Goal: Task Accomplishment & Management: Complete application form

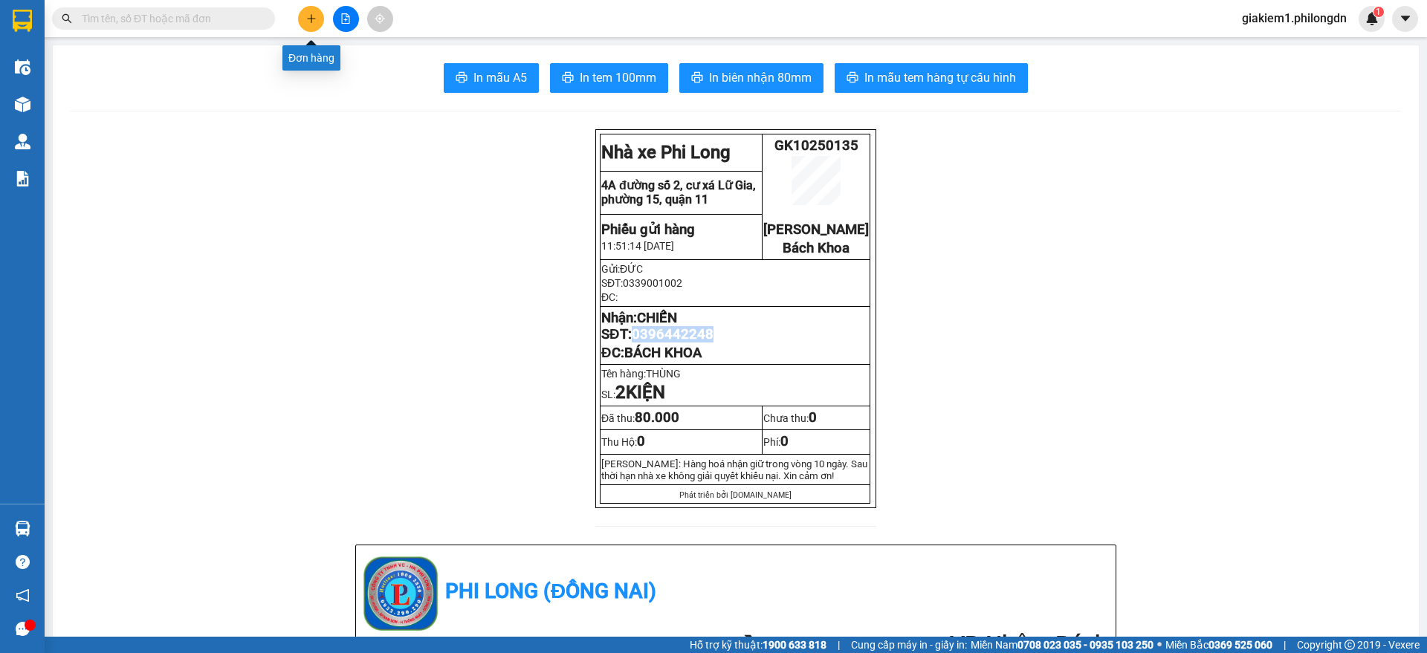
click at [306, 10] on button at bounding box center [311, 19] width 26 height 26
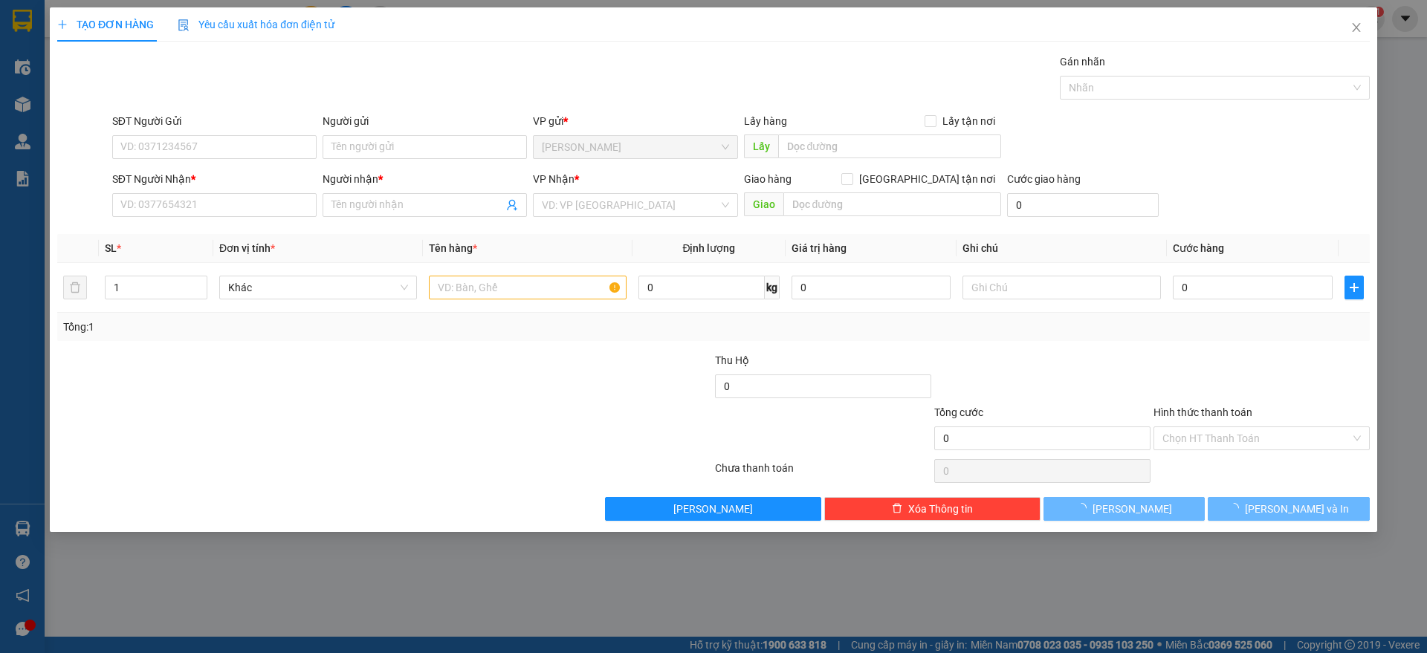
click at [306, 10] on div "Yêu cầu xuất hóa đơn điện tử" at bounding box center [256, 24] width 157 height 34
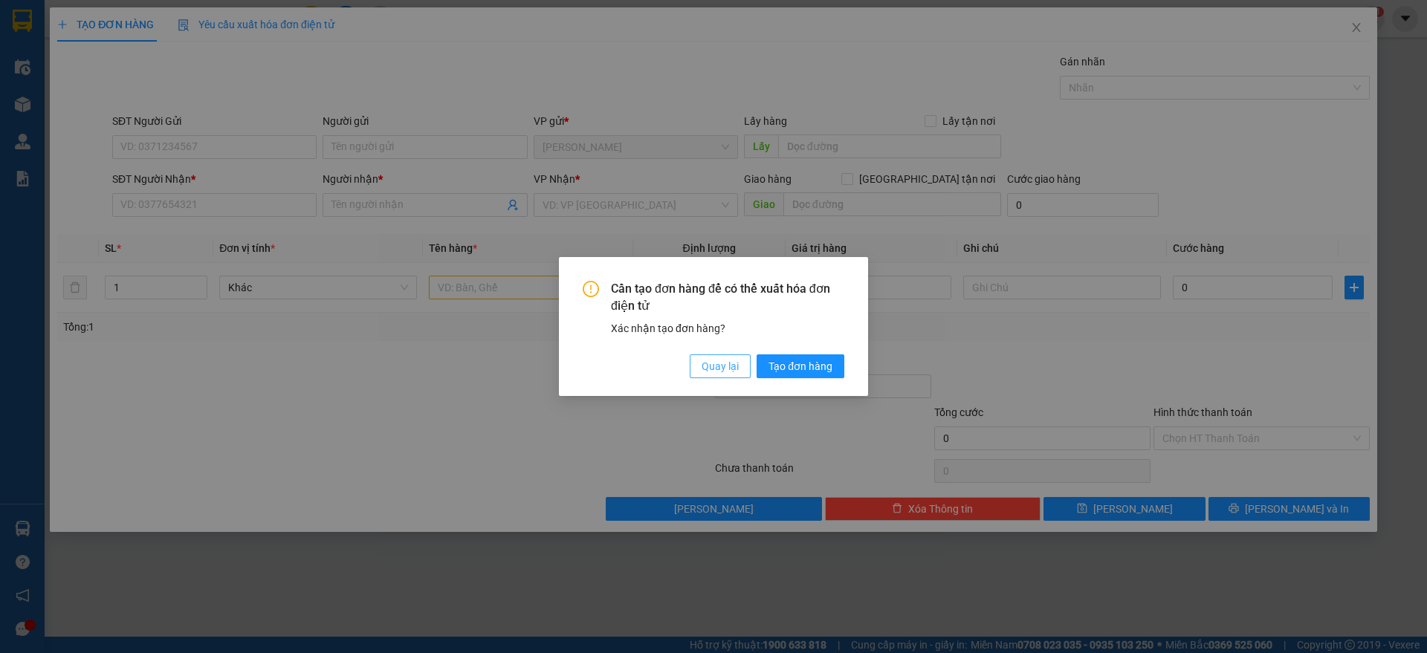
drag, startPoint x: 695, startPoint y: 361, endPoint x: 713, endPoint y: 368, distance: 19.1
click at [699, 362] on button "Quay lại" at bounding box center [720, 367] width 61 height 24
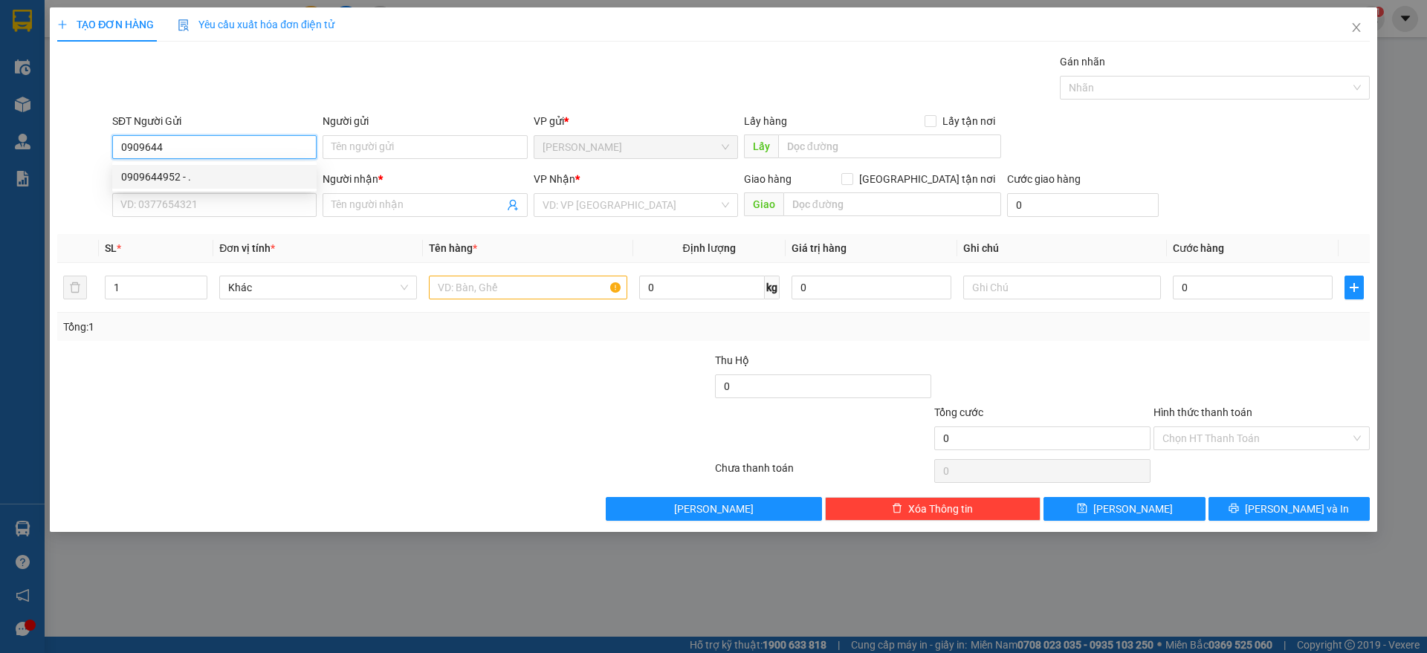
click at [258, 178] on div "0909644952 - ." at bounding box center [214, 177] width 187 height 16
type input "0909644952"
type input "."
type input "0902587154"
type input "HƯƠNG"
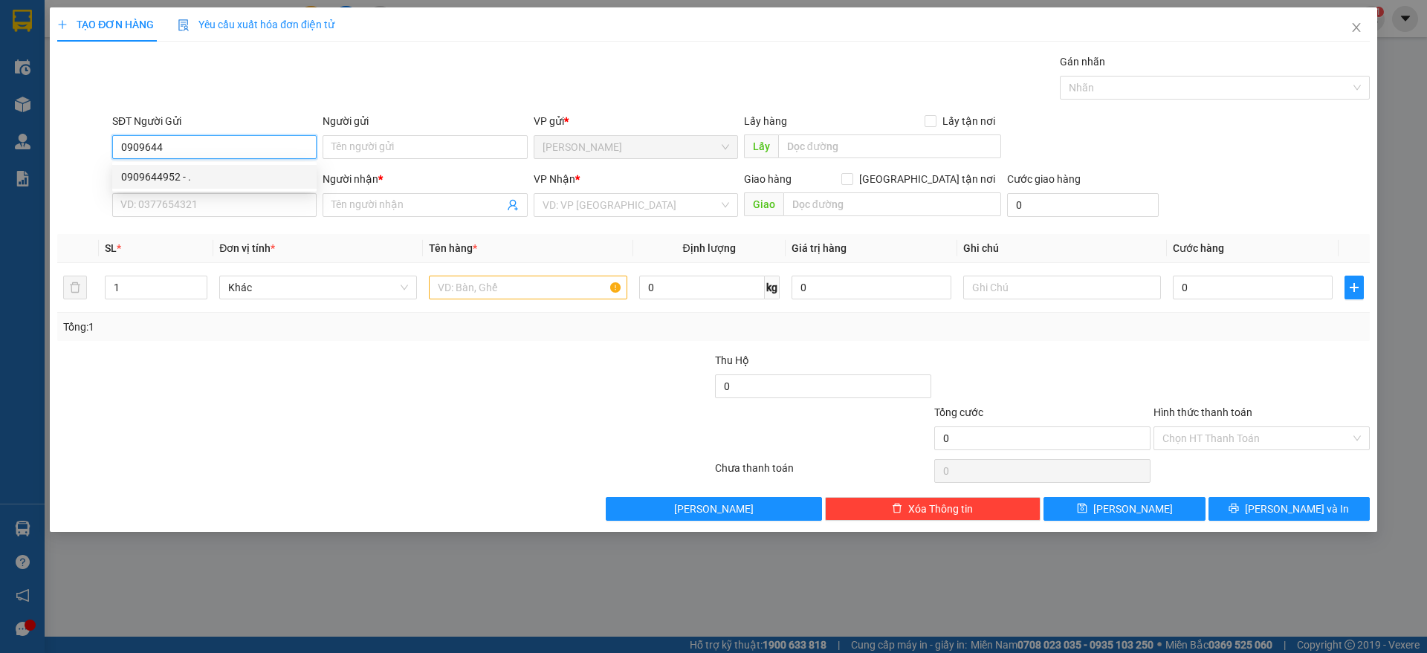
checkbox input "true"
type input "28/3 [PERSON_NAME] P10 PHÚ NHUẬN"
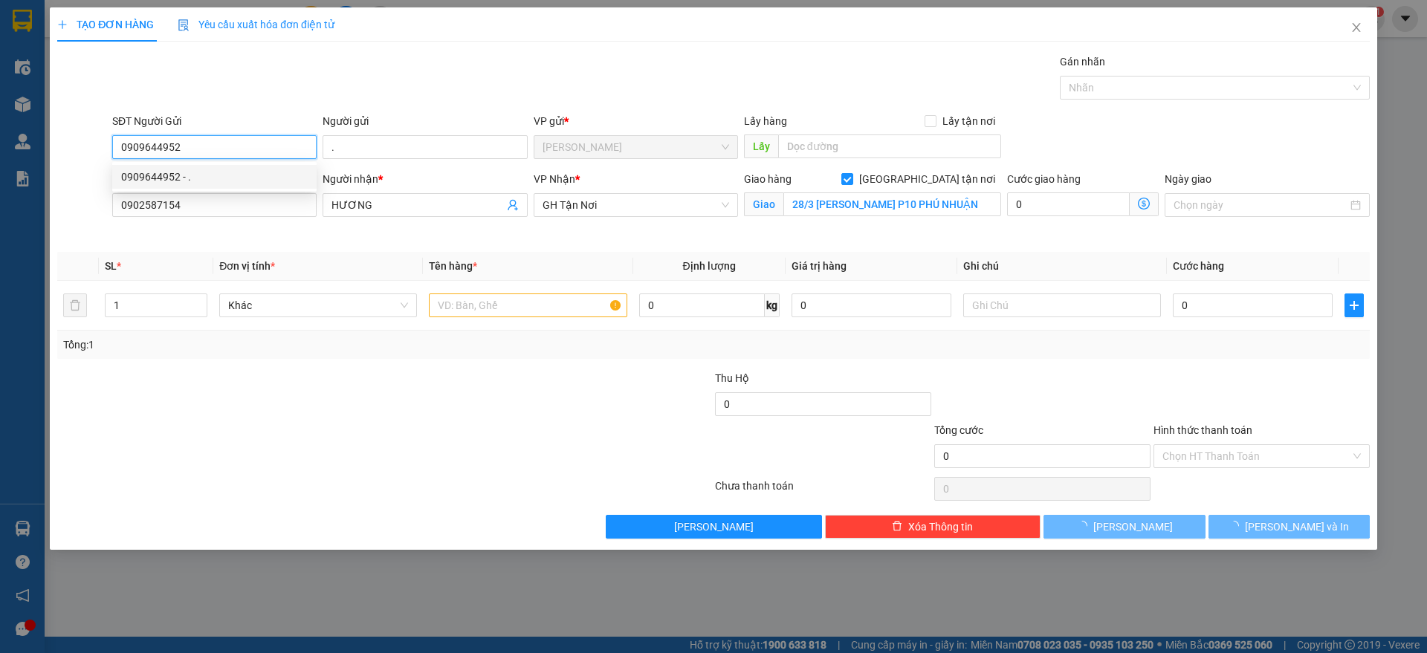
type input "100.000"
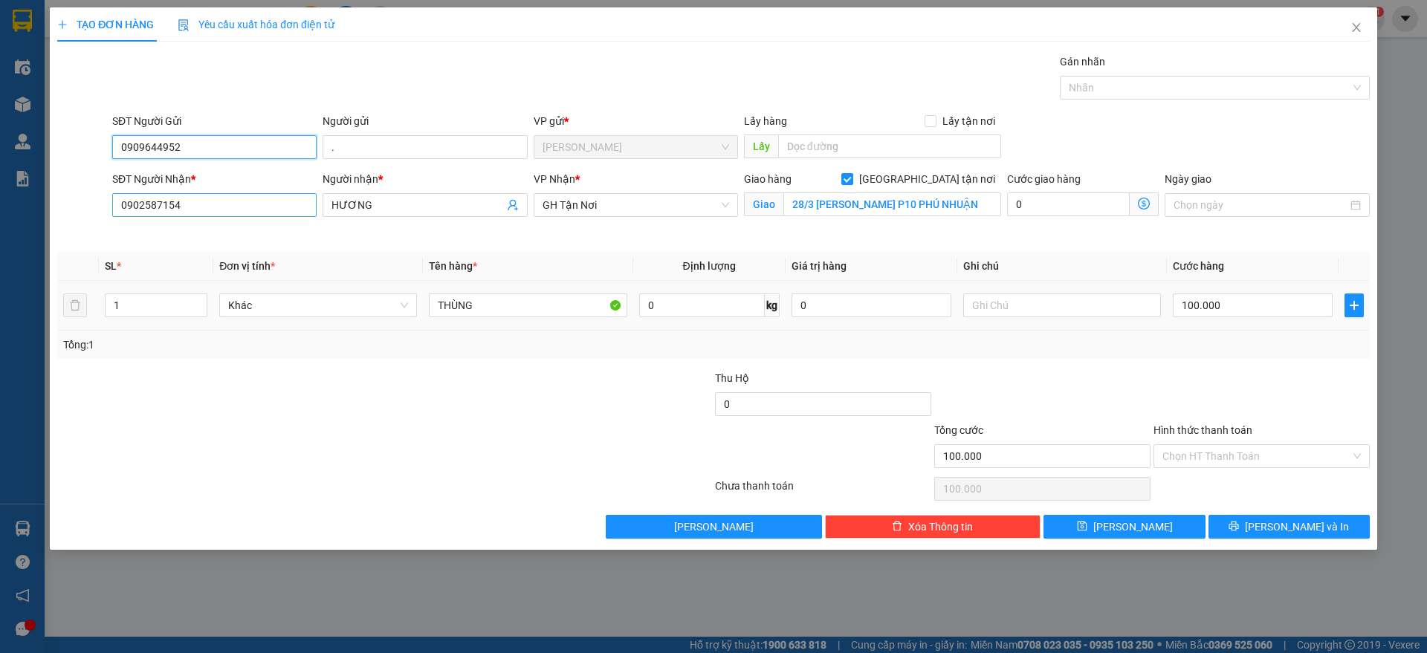
type input "0909644952"
click at [254, 202] on input "0902587154" at bounding box center [214, 205] width 204 height 24
type input "0937370099"
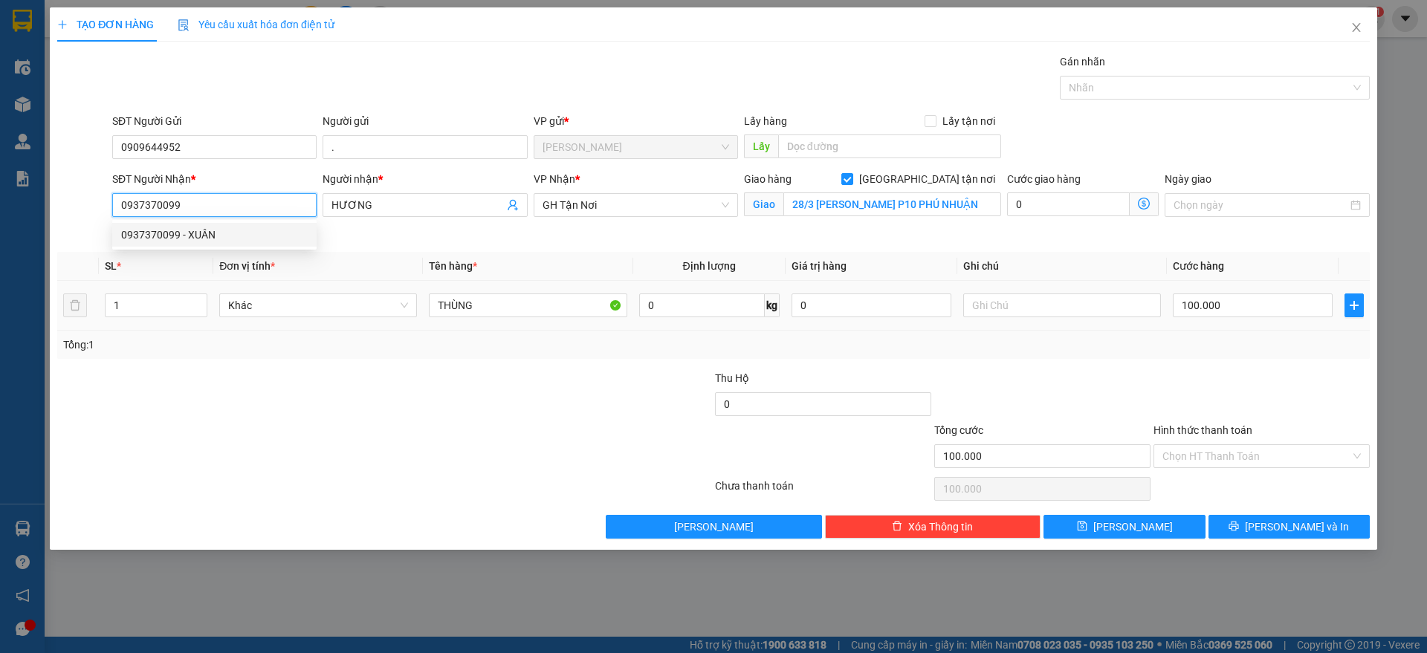
click at [222, 230] on div "0937370099 - XUÂN" at bounding box center [214, 235] width 187 height 16
type input "XUÂN"
type input "9/12 THĂNG LONG P4 TÂN BÌNH"
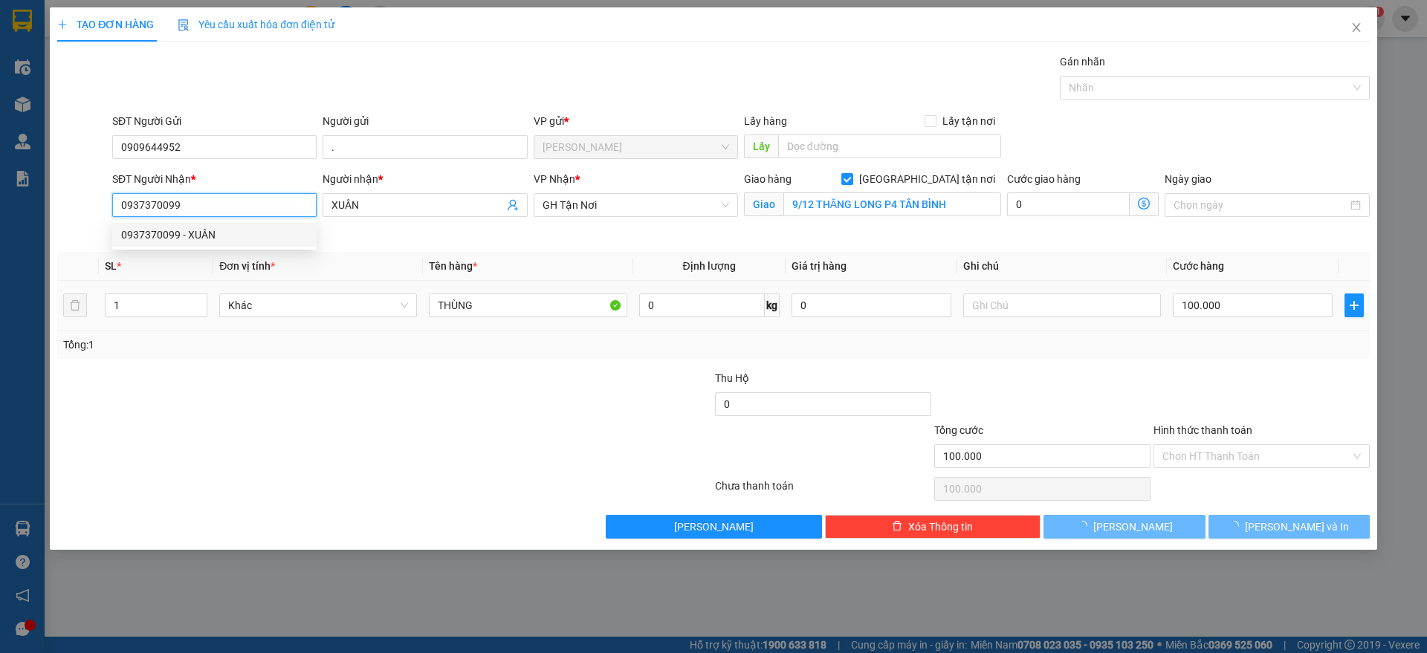
type input "70.000"
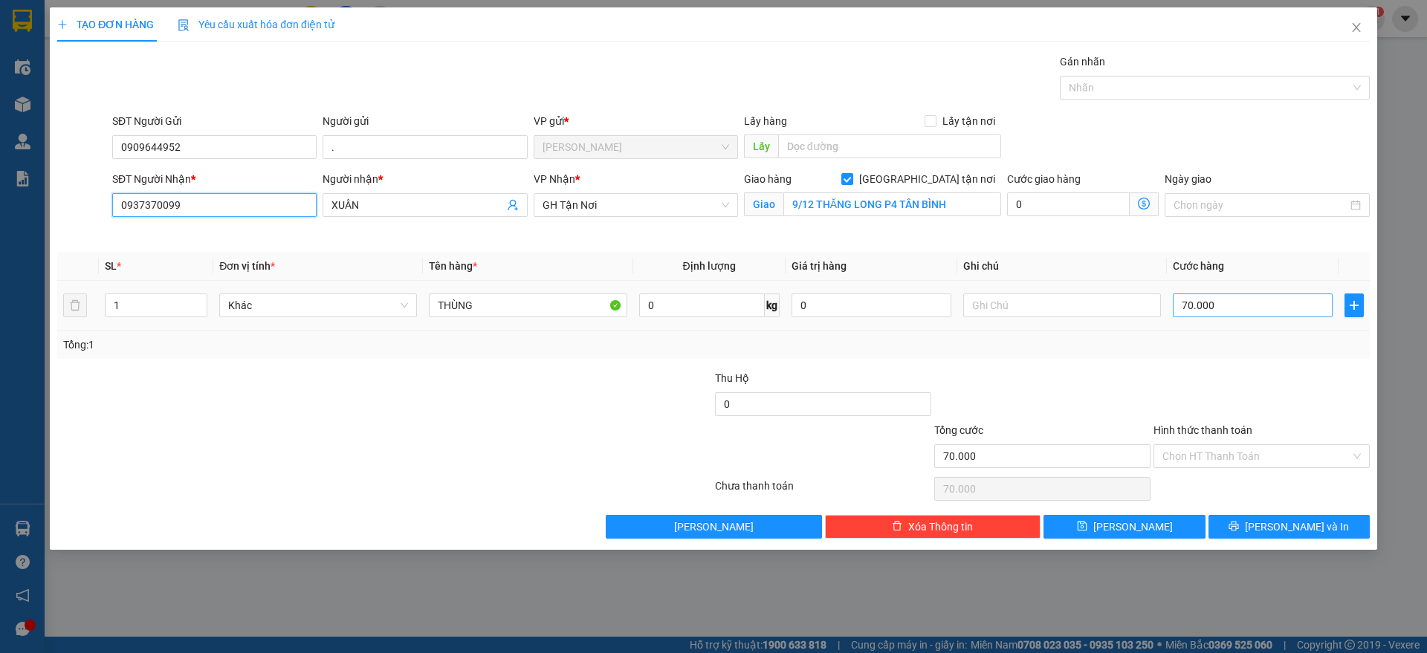
type input "0937370099"
click at [1254, 303] on input "70.000" at bounding box center [1253, 306] width 160 height 24
type input "9"
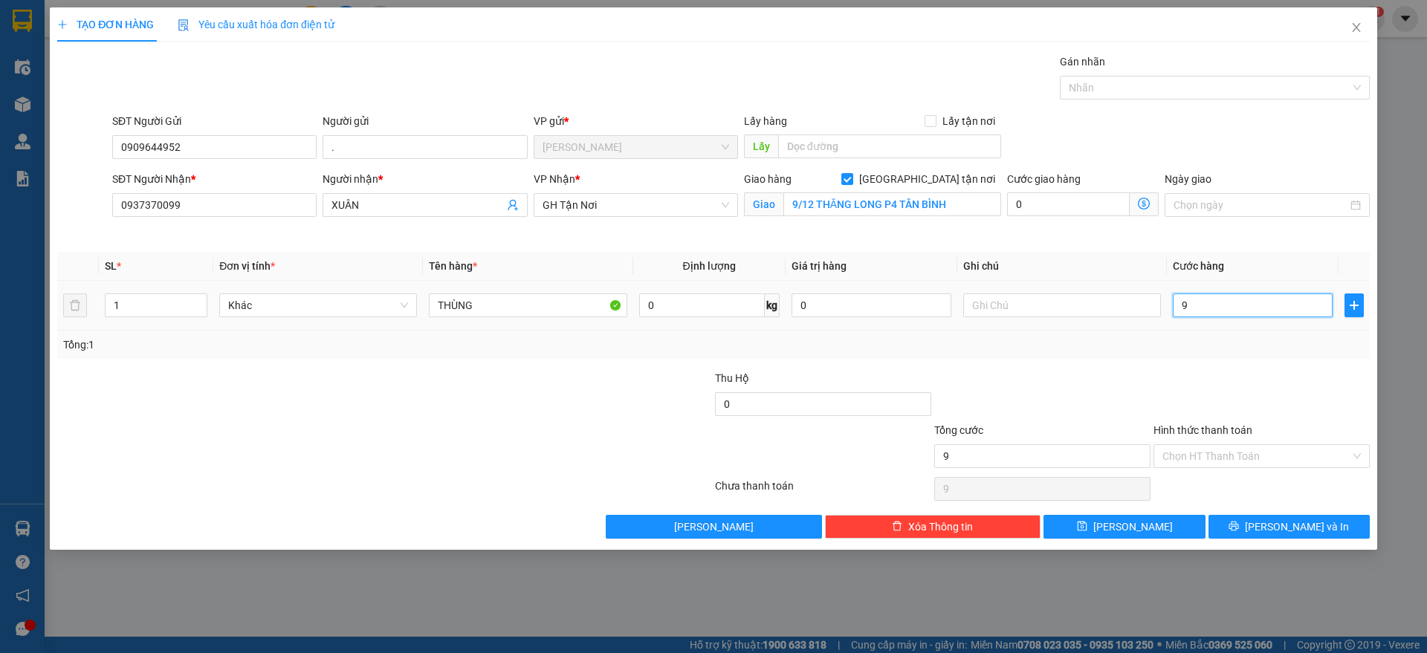
type input "90"
type input "900"
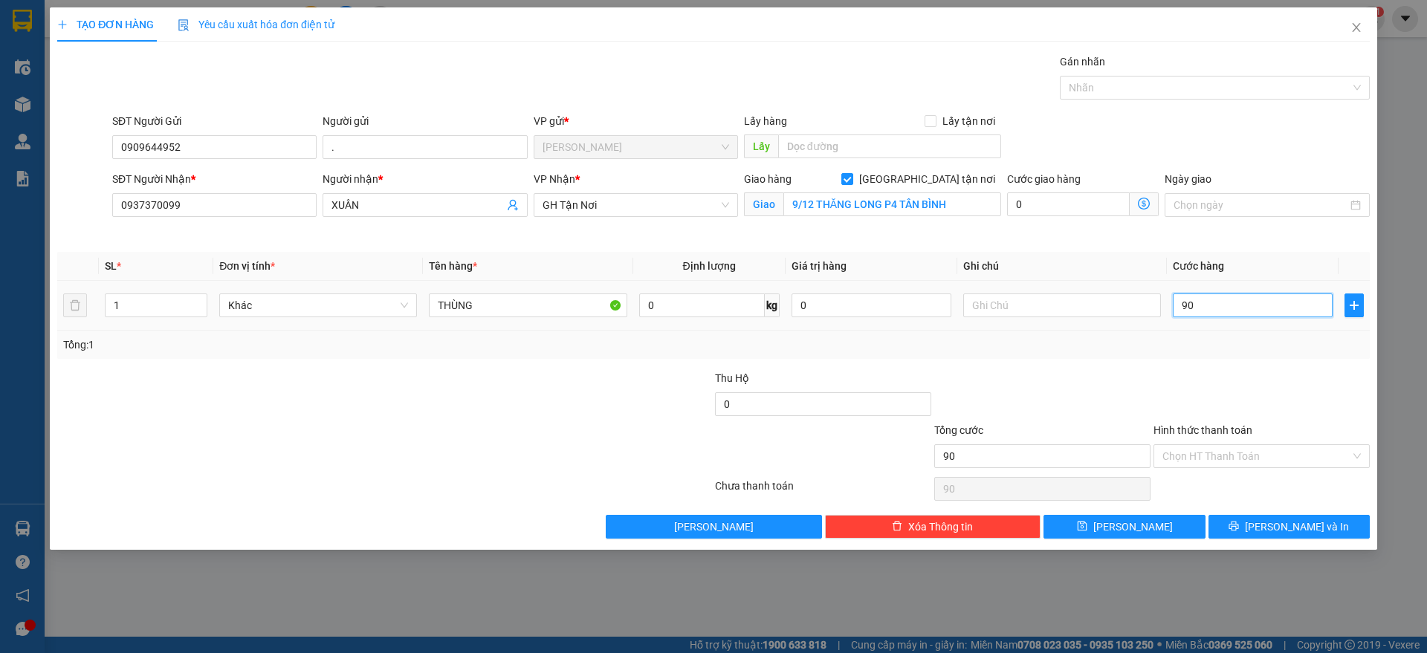
type input "900"
type input "9.000"
type input "90.000"
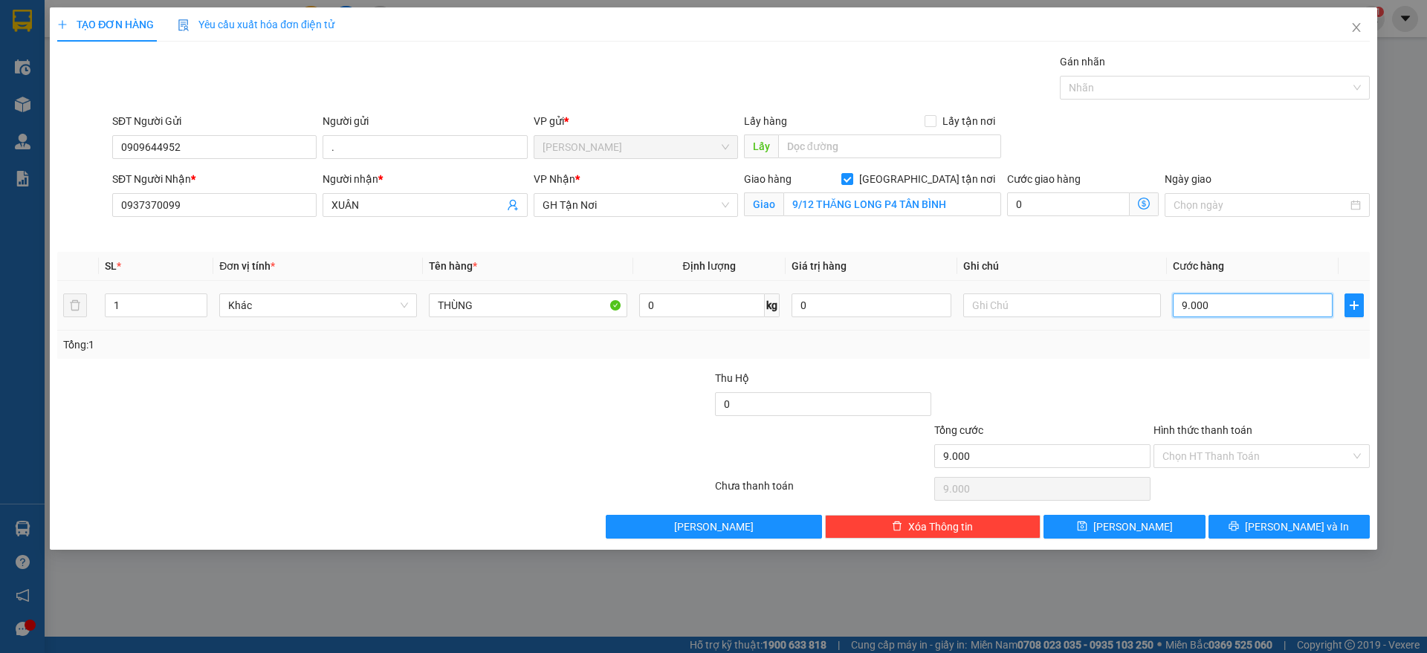
type input "90.000"
drag, startPoint x: 1209, startPoint y: 453, endPoint x: 1209, endPoint y: 467, distance: 13.4
click at [1208, 453] on input "Hình thức thanh toán" at bounding box center [1257, 456] width 188 height 22
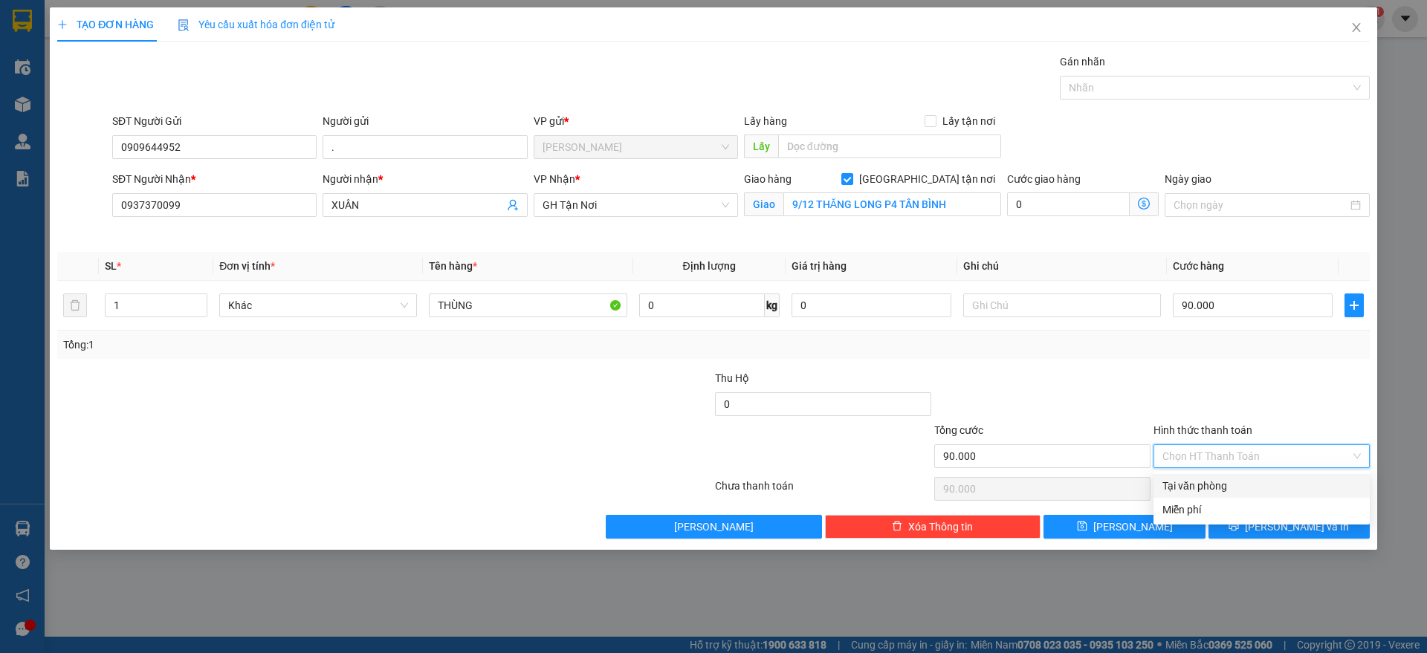
click at [1215, 481] on div "Tại văn phòng" at bounding box center [1262, 486] width 198 height 16
type input "0"
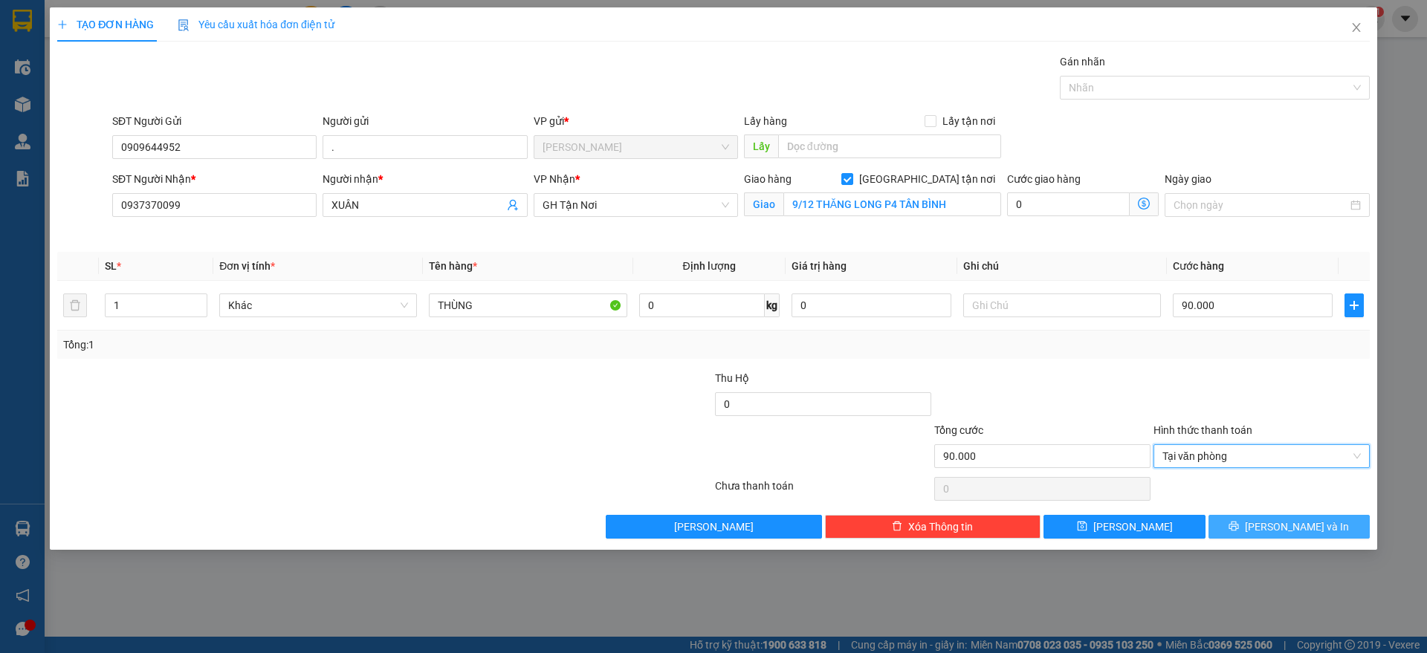
click at [1256, 515] on button "[PERSON_NAME] và In" at bounding box center [1289, 527] width 161 height 24
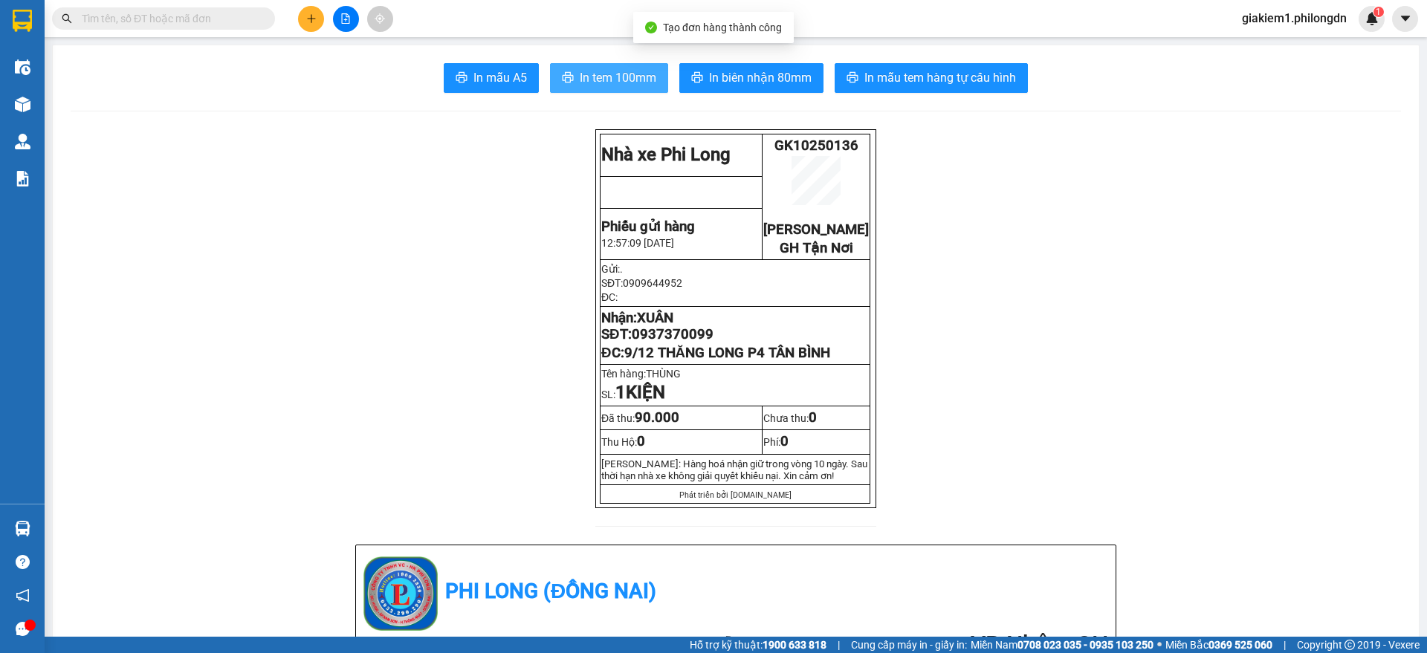
click at [634, 91] on button "In tem 100mm" at bounding box center [609, 78] width 118 height 30
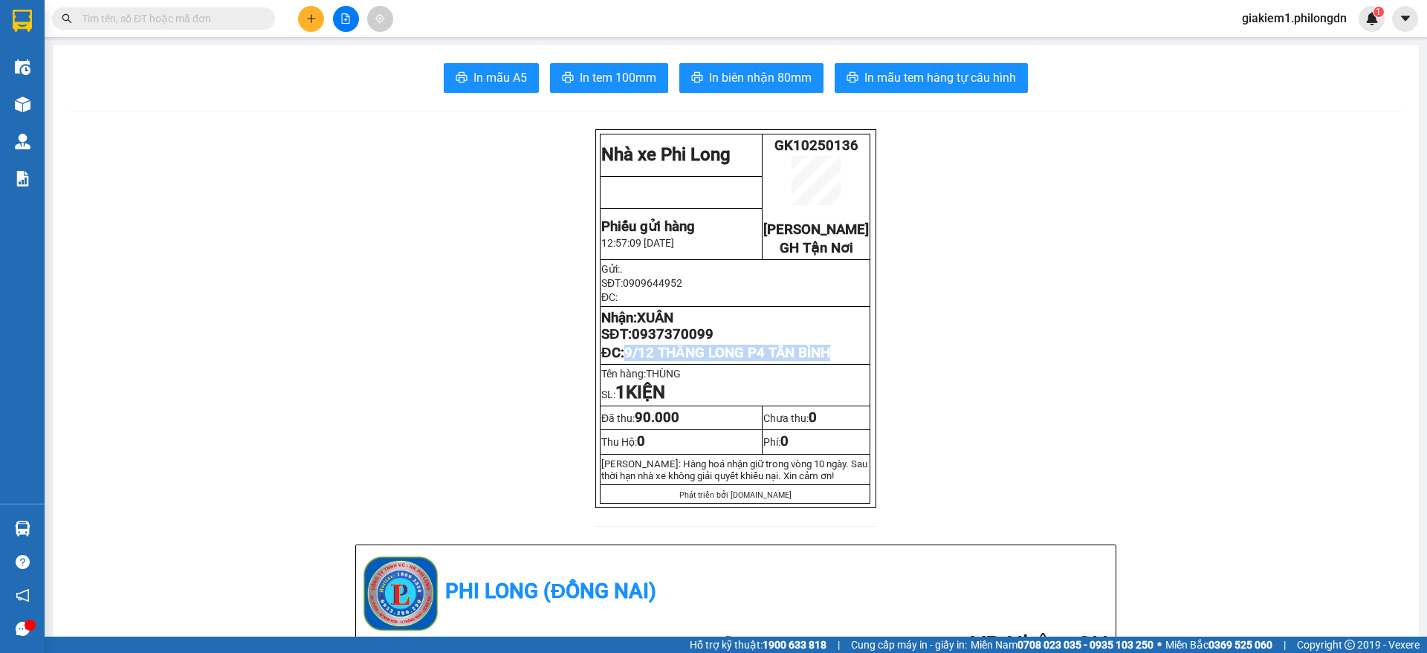
drag, startPoint x: 845, startPoint y: 368, endPoint x: 624, endPoint y: 368, distance: 221.5
click at [624, 361] on p "ĐC: 9/12 THĂNG LONG P4 TÂN BÌNH" at bounding box center [735, 353] width 268 height 16
copy span "9/12 THĂNG LONG P4 TÂN BÌNH"
click at [659, 343] on span "0937370099" at bounding box center [673, 334] width 82 height 16
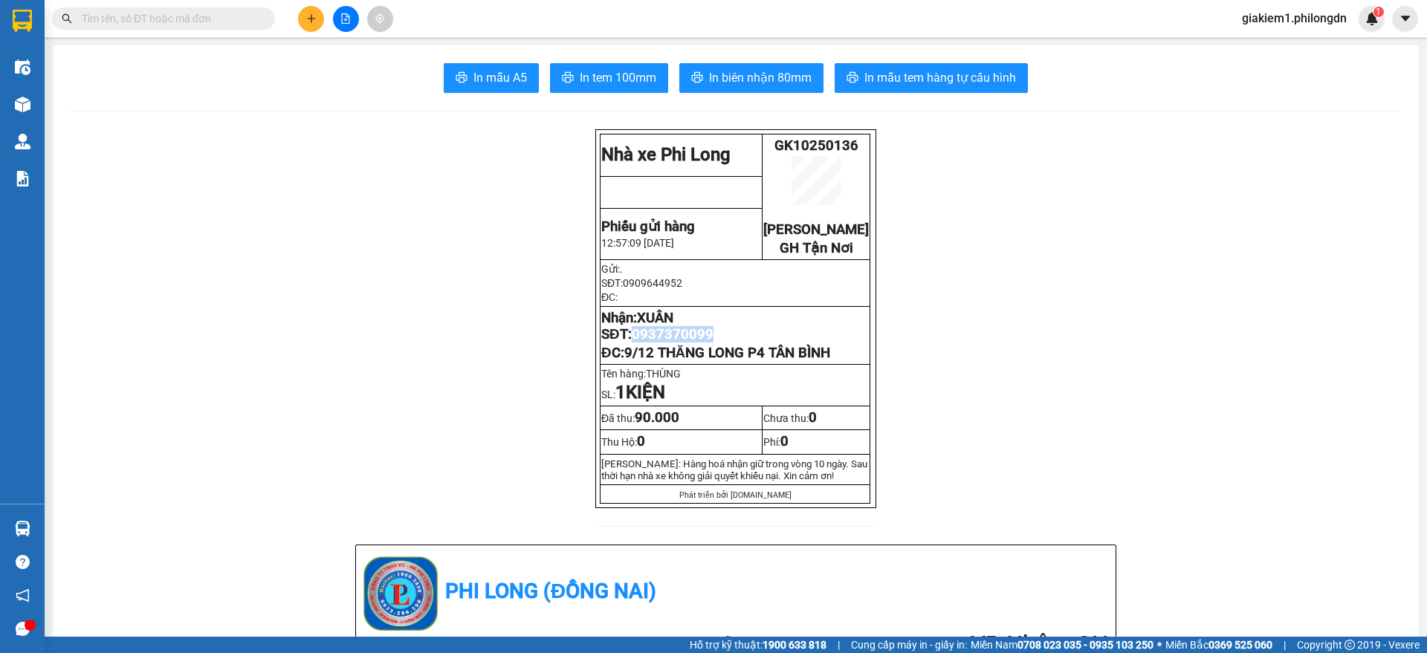
copy span "0937370099"
click at [311, 9] on button at bounding box center [311, 19] width 26 height 26
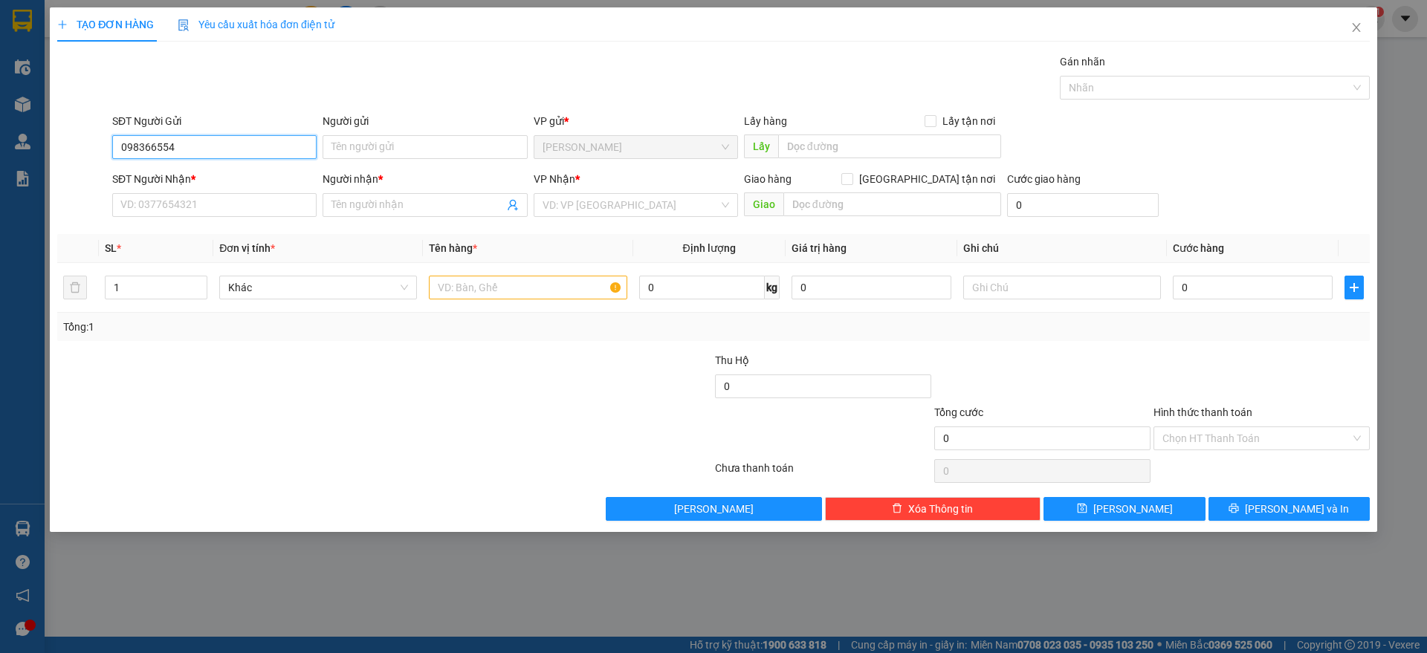
type input "0983665543"
click at [194, 170] on div "0983665543 - ." at bounding box center [214, 177] width 187 height 16
type input "."
type input "0962544742"
type input "hồng"
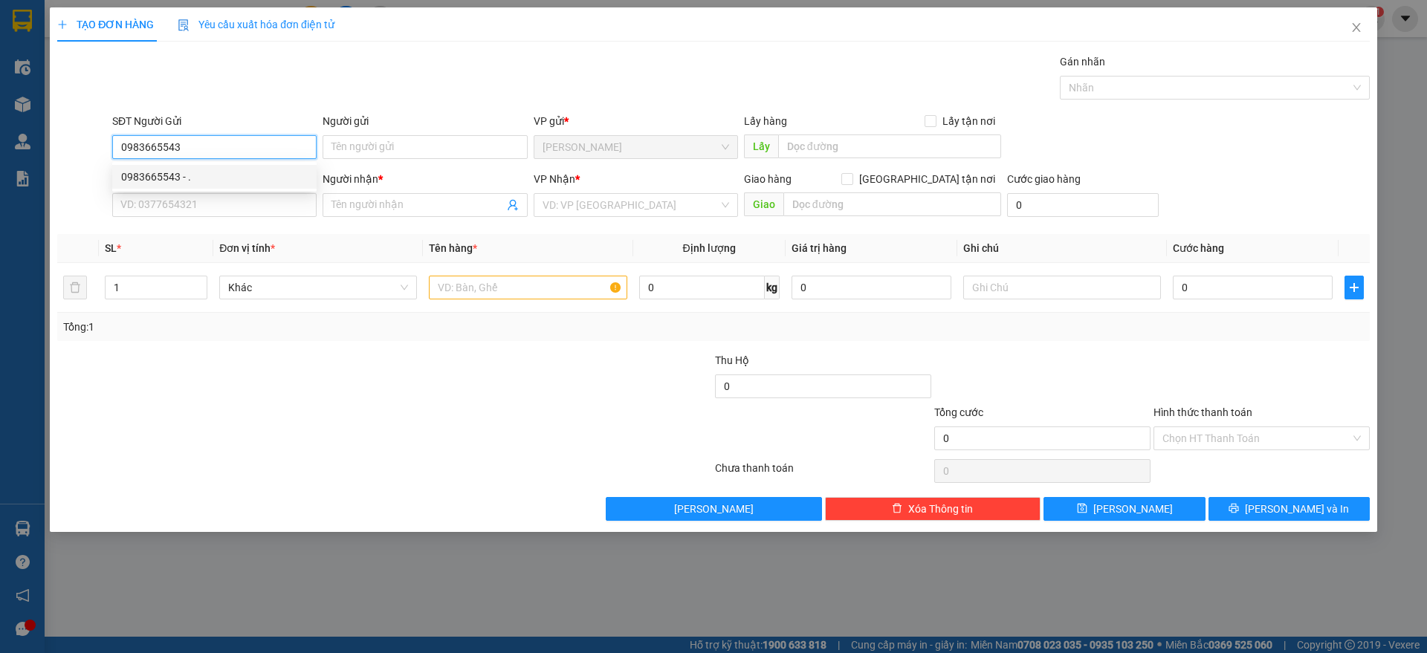
checkbox input "true"
type input "264/264L [PERSON_NAME] Q3"
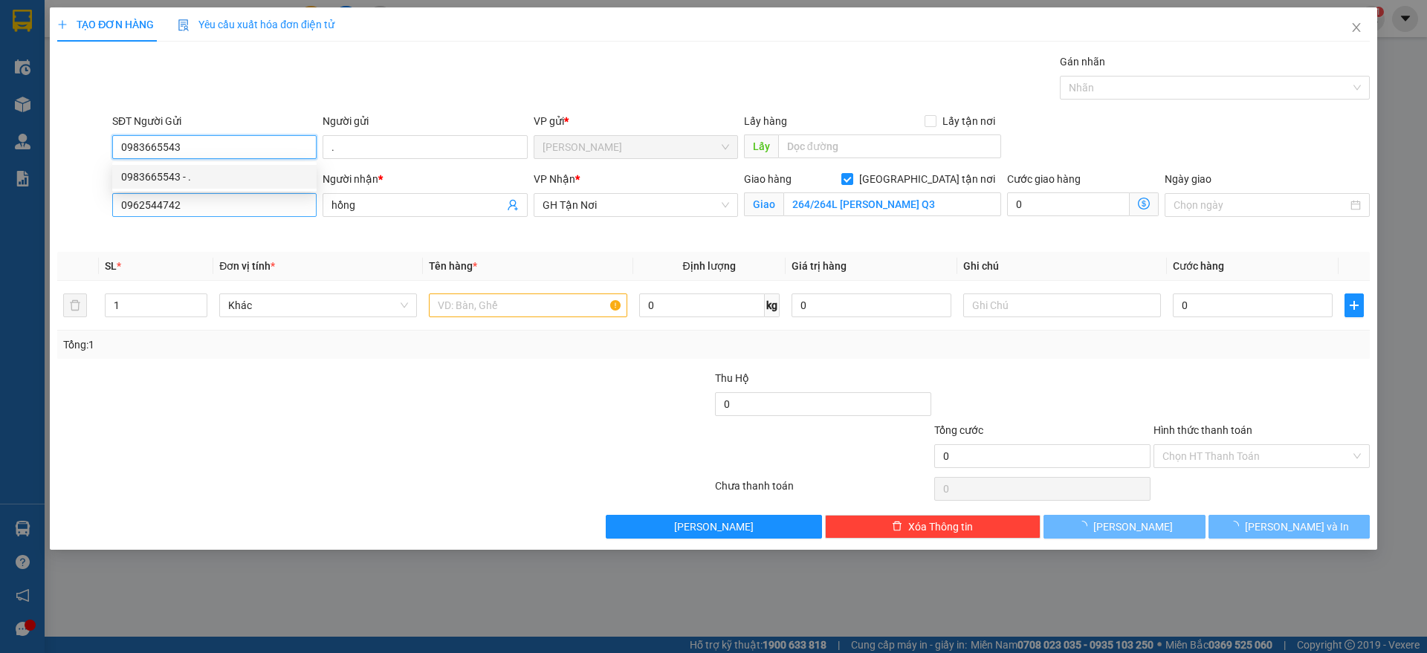
type input "70.000"
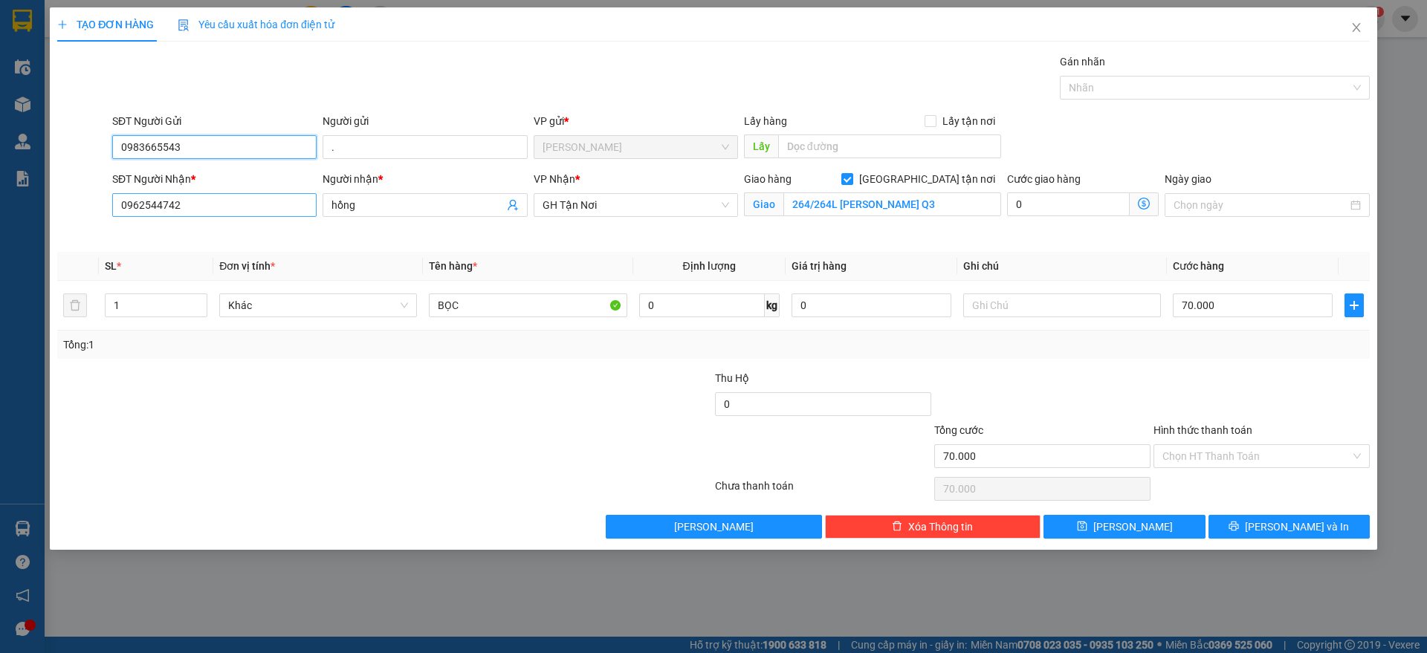
type input "0983665543"
click at [222, 200] on input "0962544742" at bounding box center [214, 205] width 204 height 24
type input "0909009561"
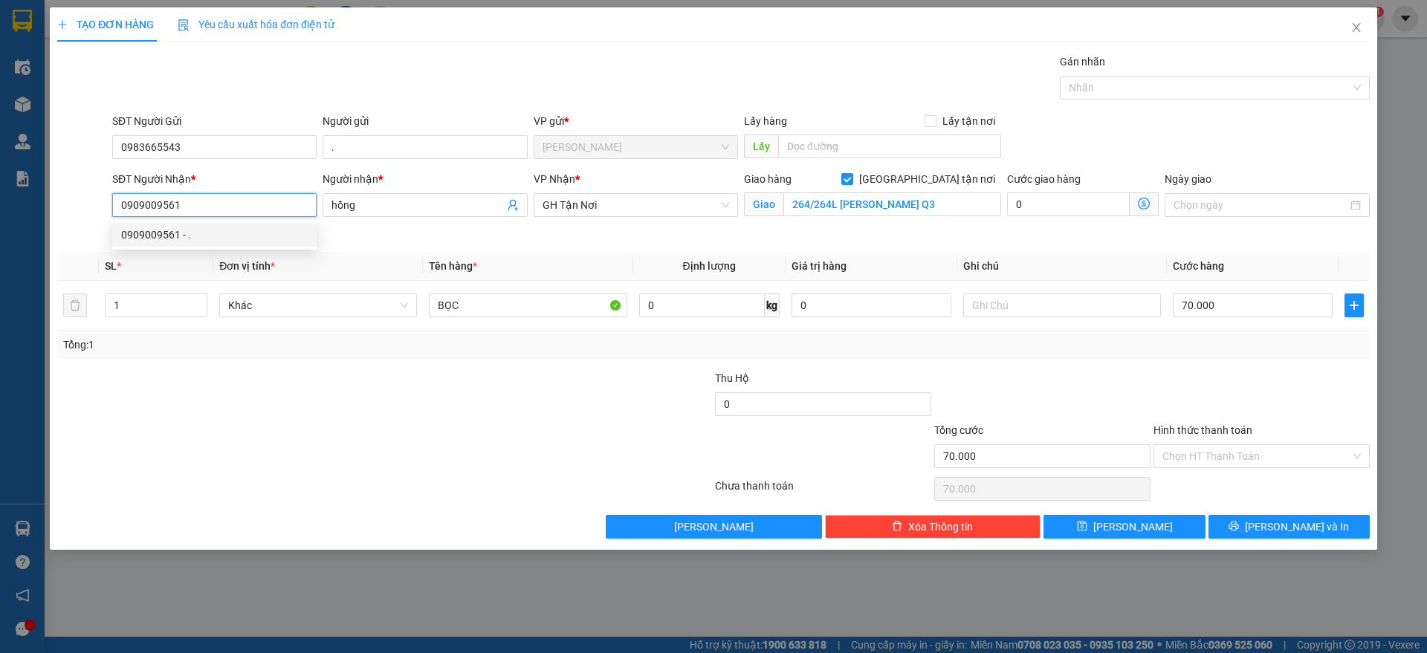
click at [251, 235] on div "0909009561 - ." at bounding box center [214, 235] width 187 height 16
type input "."
type input "10 TÂN TRÀO, [GEOGRAPHIC_DATA]"
type input "80.000"
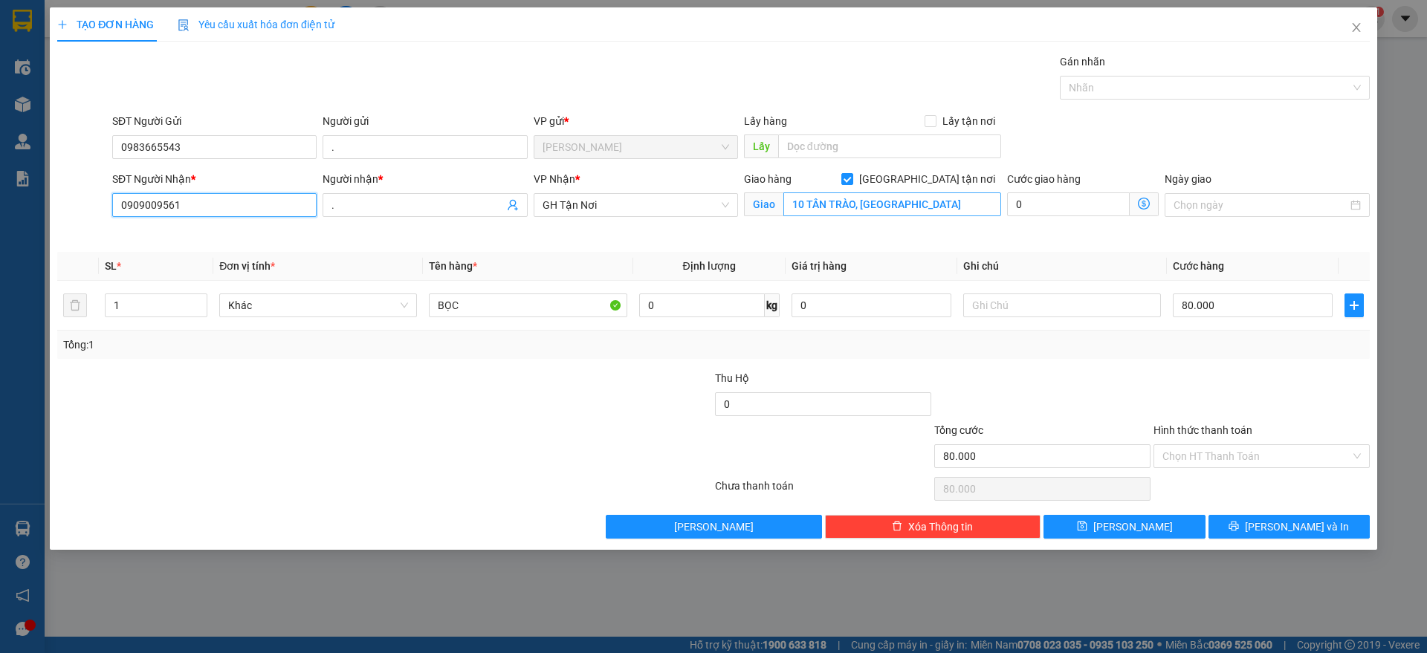
type input "0909009561"
click at [844, 199] on input "10 TÂN TRÀO, [GEOGRAPHIC_DATA]" at bounding box center [893, 205] width 218 height 24
click at [1215, 450] on input "Hình thức thanh toán" at bounding box center [1257, 456] width 188 height 22
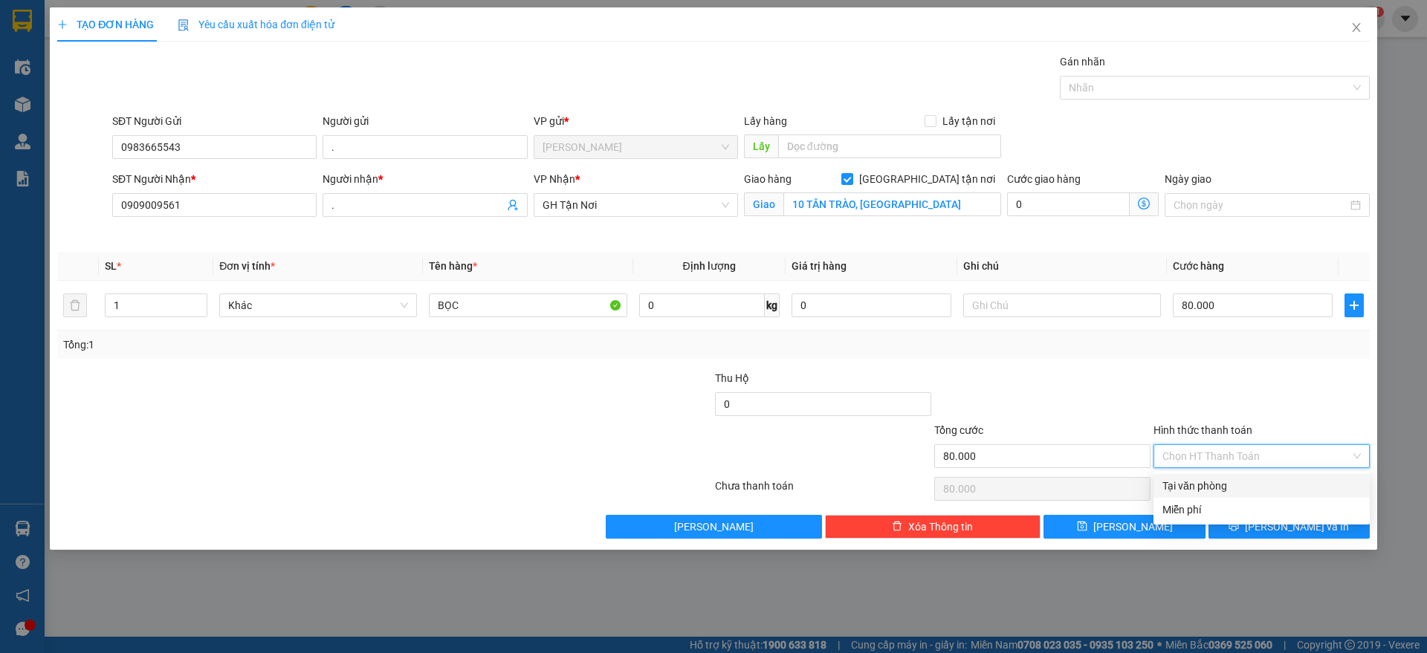
click at [1207, 478] on div "Tại văn phòng" at bounding box center [1262, 486] width 198 height 16
type input "0"
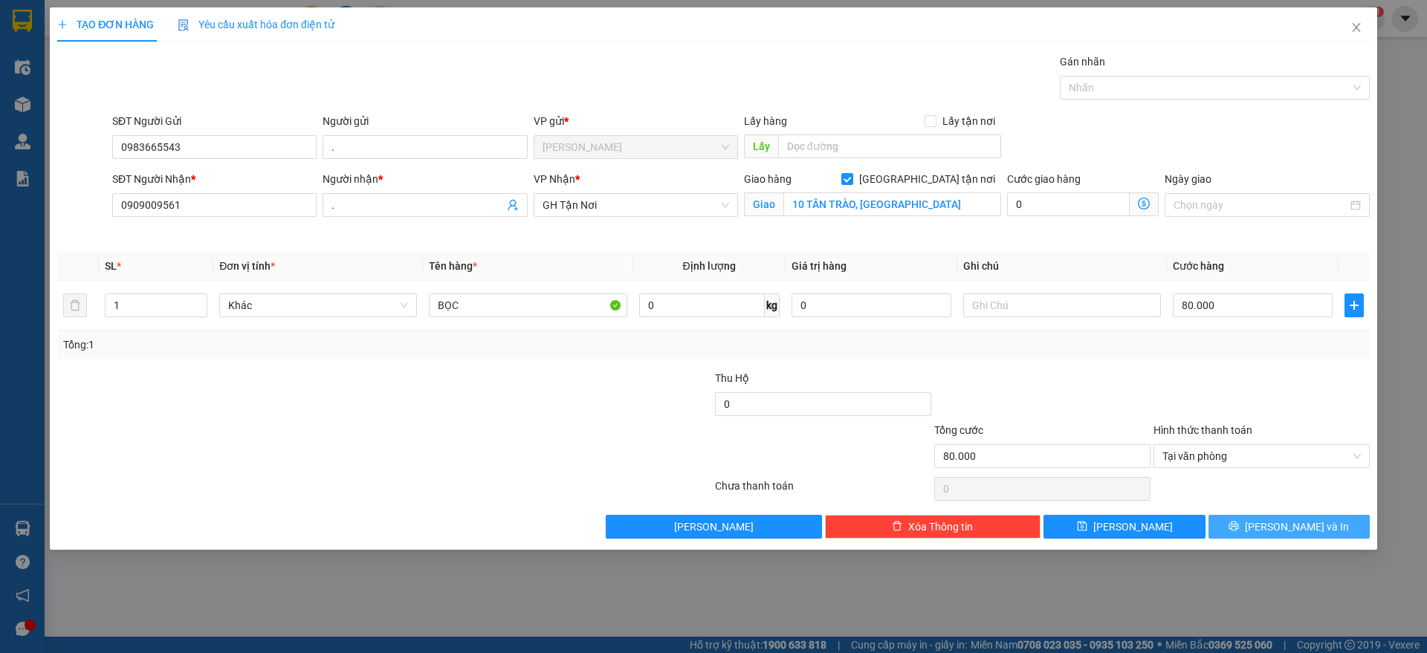
click at [1247, 518] on button "[PERSON_NAME] và In" at bounding box center [1289, 527] width 161 height 24
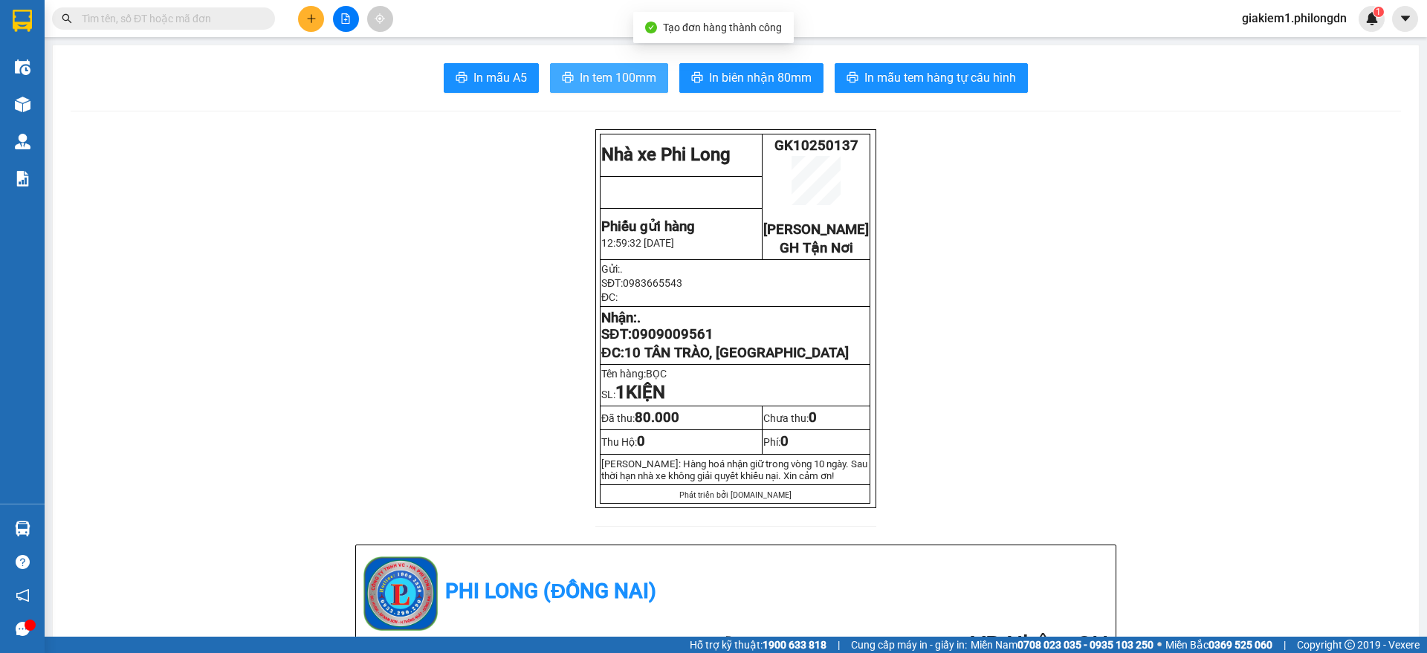
click at [611, 68] on span "In tem 100mm" at bounding box center [618, 77] width 77 height 19
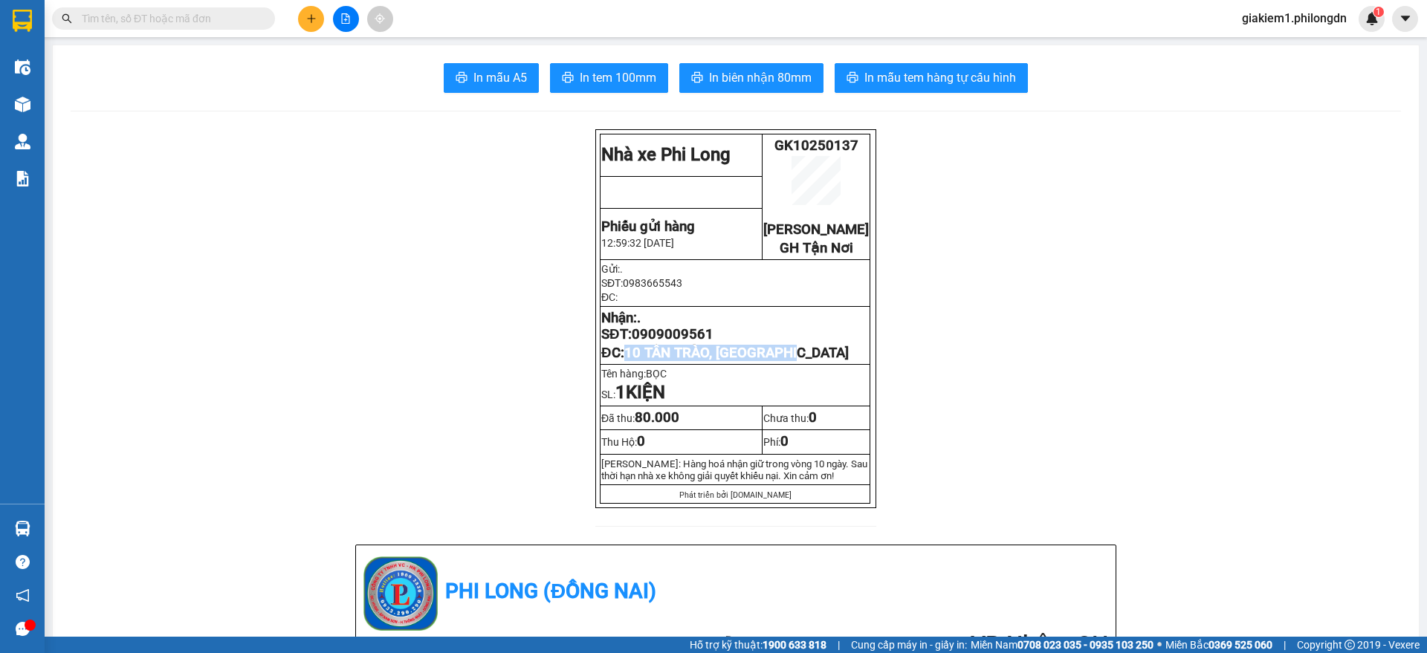
drag, startPoint x: 815, startPoint y: 369, endPoint x: 620, endPoint y: 375, distance: 194.9
click at [620, 361] on p "ĐC: 10 TÂN TRÀO, [GEOGRAPHIC_DATA]" at bounding box center [735, 353] width 268 height 16
copy span "10 TÂN TRÀO, [GEOGRAPHIC_DATA]"
click at [696, 343] on span "0909009561" at bounding box center [673, 334] width 82 height 16
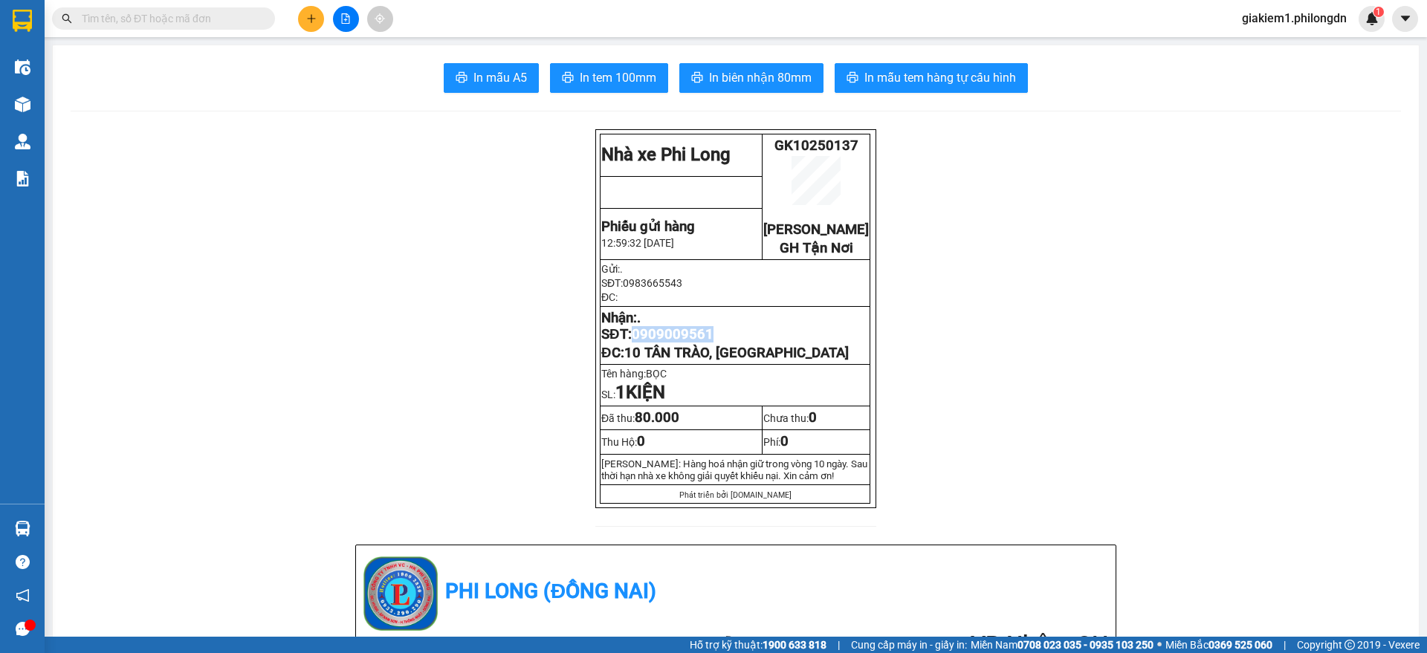
click at [696, 343] on span "0909009561" at bounding box center [673, 334] width 82 height 16
click at [702, 343] on span "0909009561" at bounding box center [673, 334] width 82 height 16
click at [209, 10] on input "text" at bounding box center [169, 18] width 175 height 16
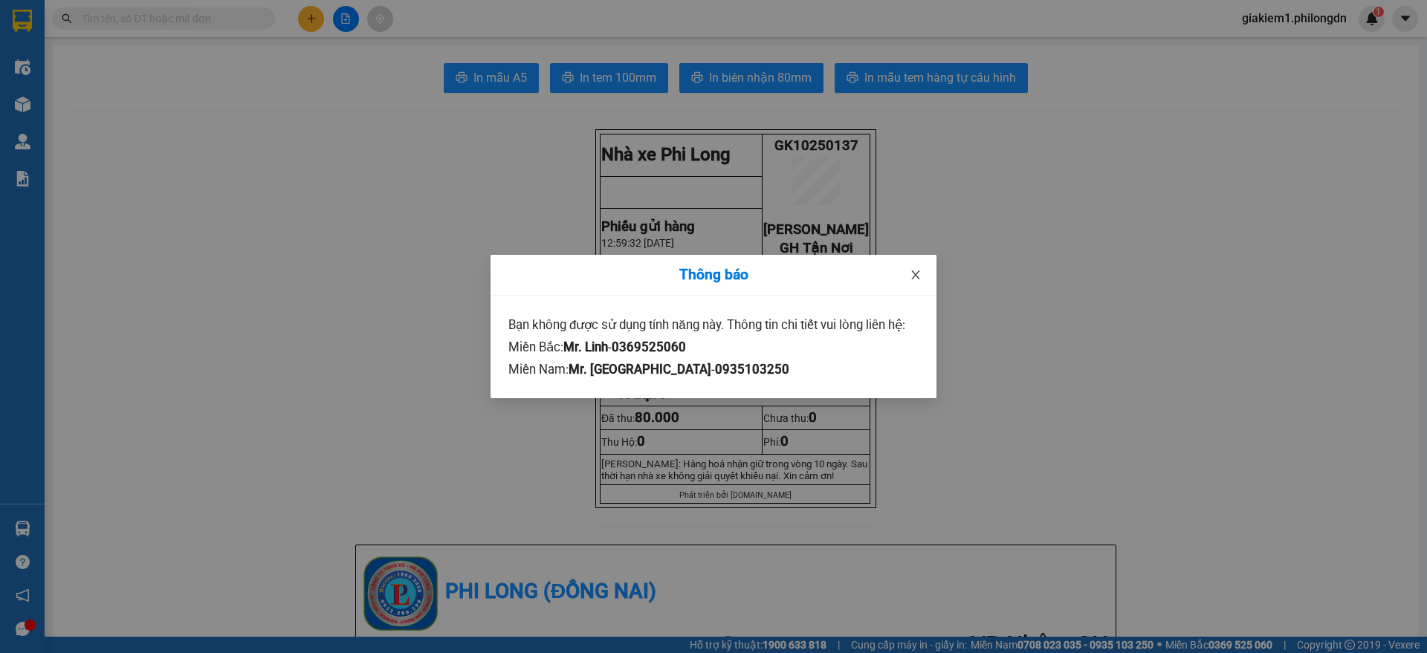
click at [918, 281] on icon "close" at bounding box center [916, 275] width 12 height 12
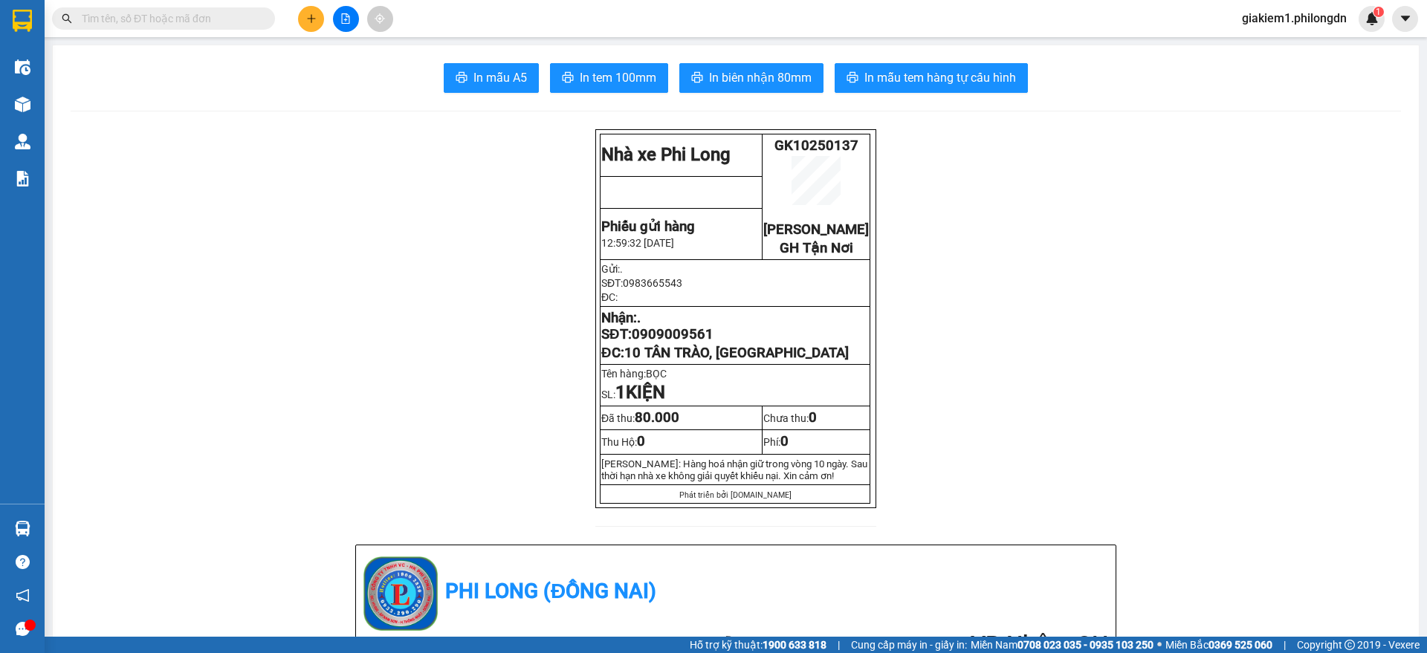
click at [186, 23] on input "text" at bounding box center [169, 18] width 175 height 16
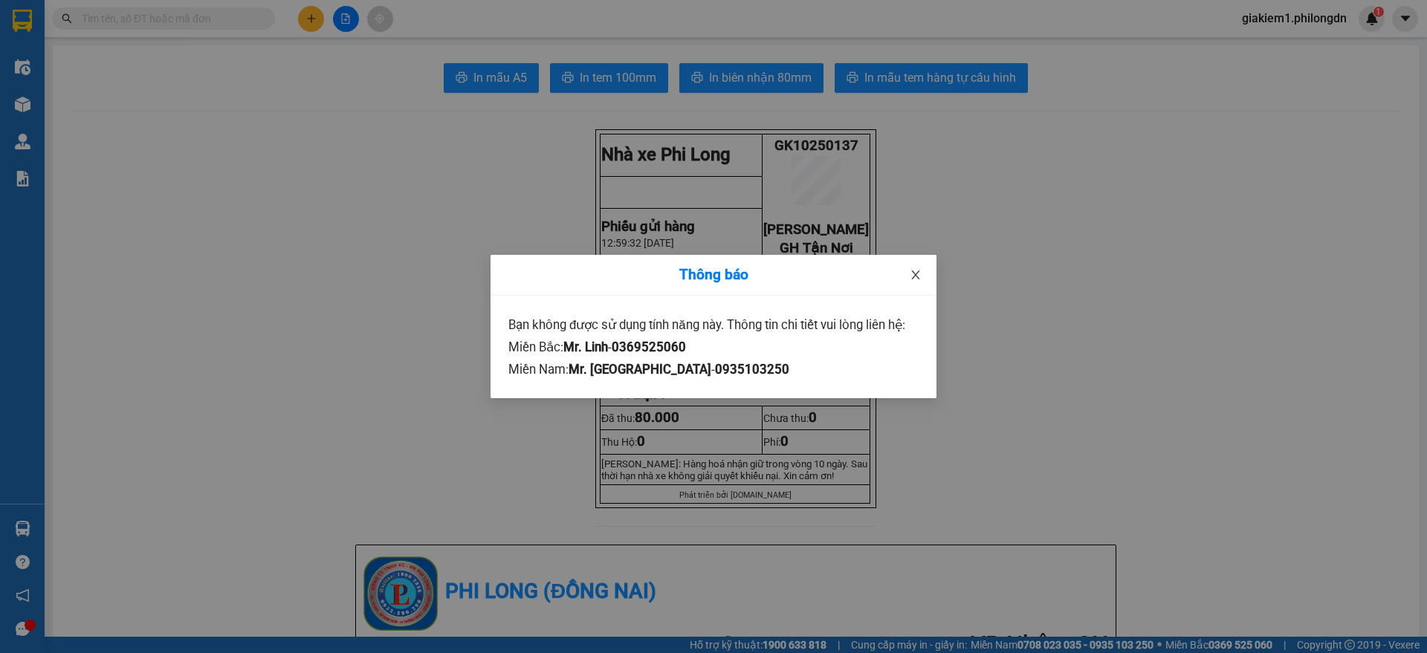
click at [910, 271] on icon "close" at bounding box center [916, 275] width 12 height 12
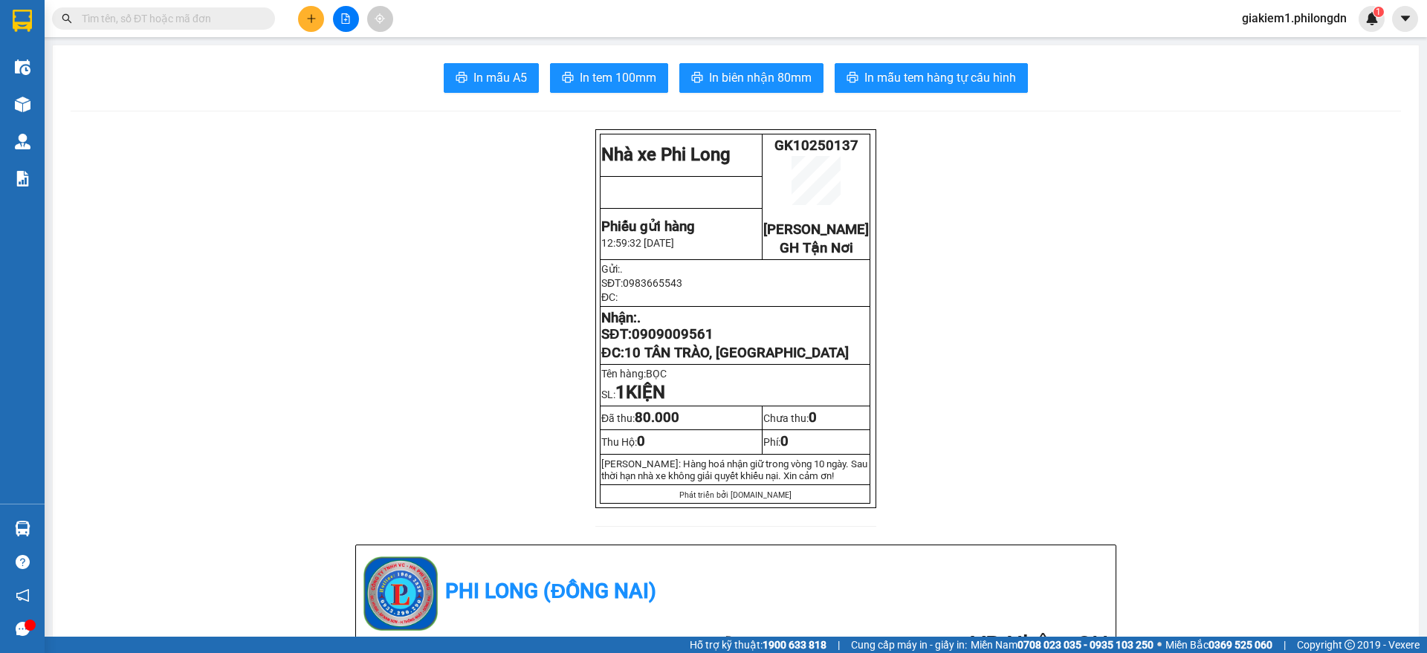
click at [1320, 10] on span "giakiem1.philongdn" at bounding box center [1294, 18] width 129 height 19
click at [1272, 51] on span "Đăng xuất" at bounding box center [1300, 46] width 99 height 16
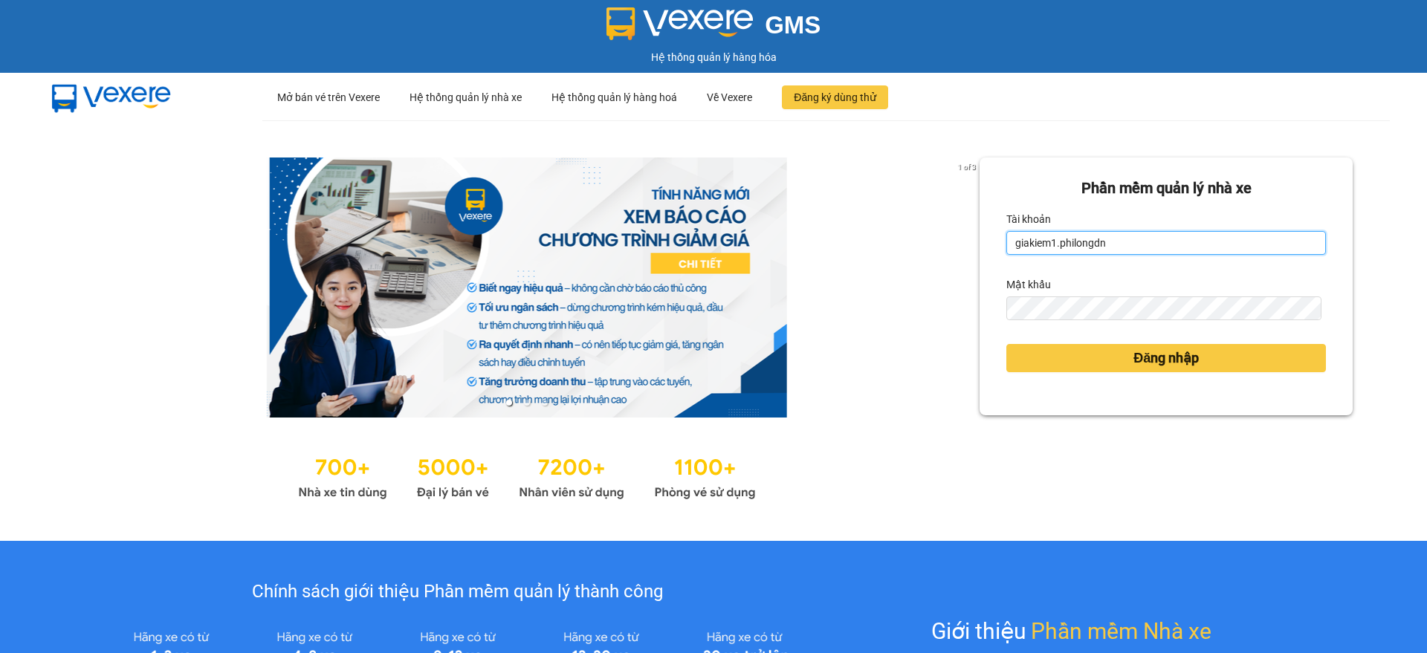
click at [1088, 245] on input "giakiem1.philongdn" at bounding box center [1167, 243] width 320 height 24
type input "bachkhoa.philongdn"
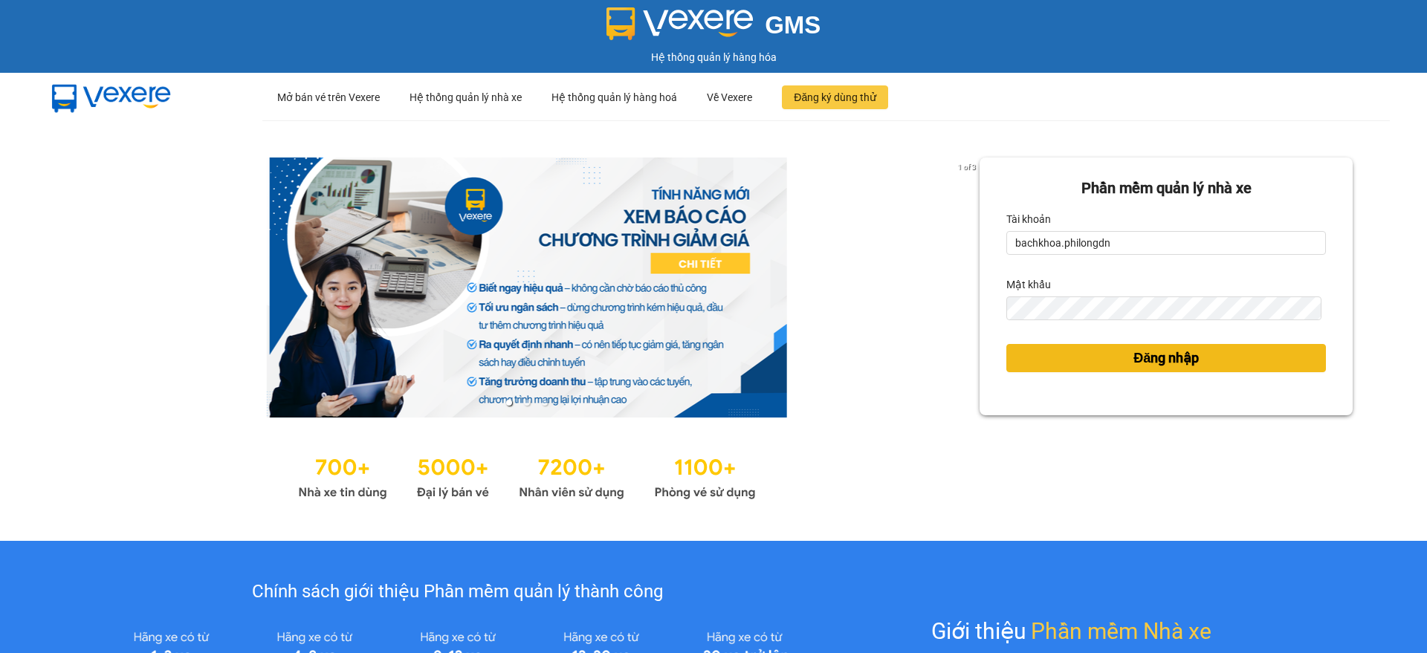
click at [1151, 346] on button "Đăng nhập" at bounding box center [1167, 358] width 320 height 28
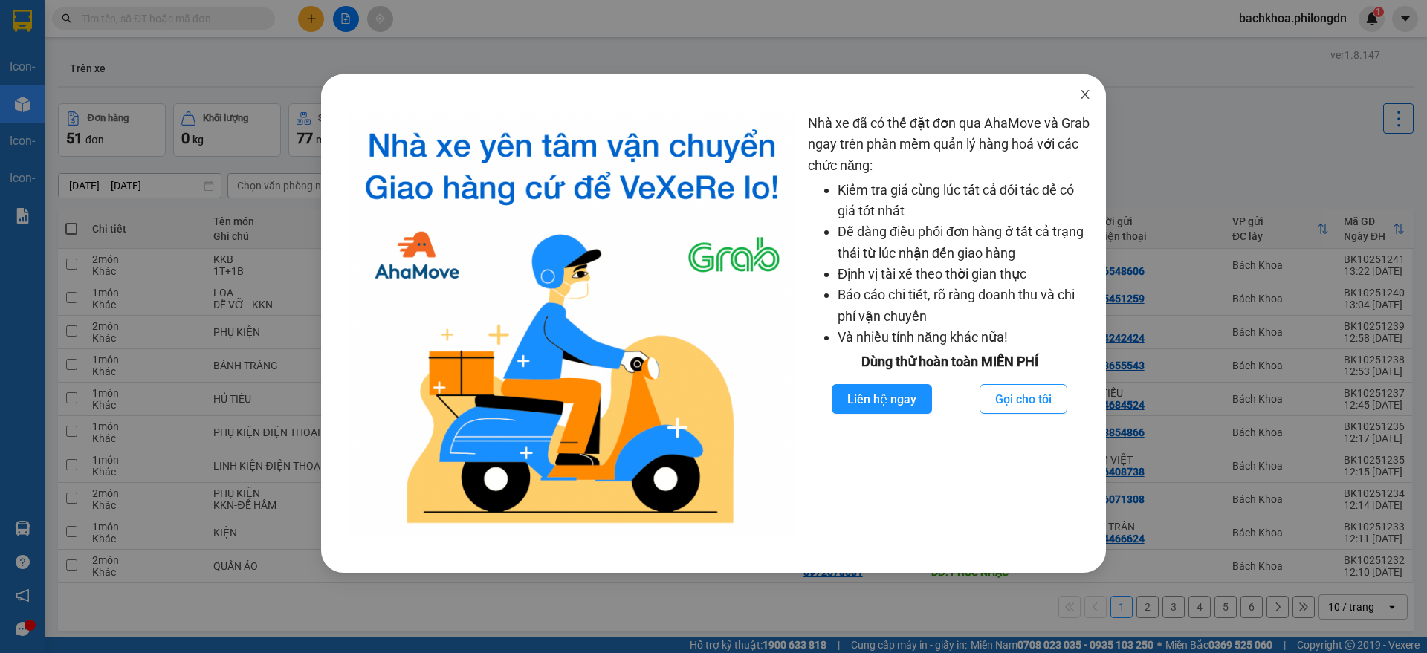
click at [1085, 89] on icon "close" at bounding box center [1085, 94] width 12 height 12
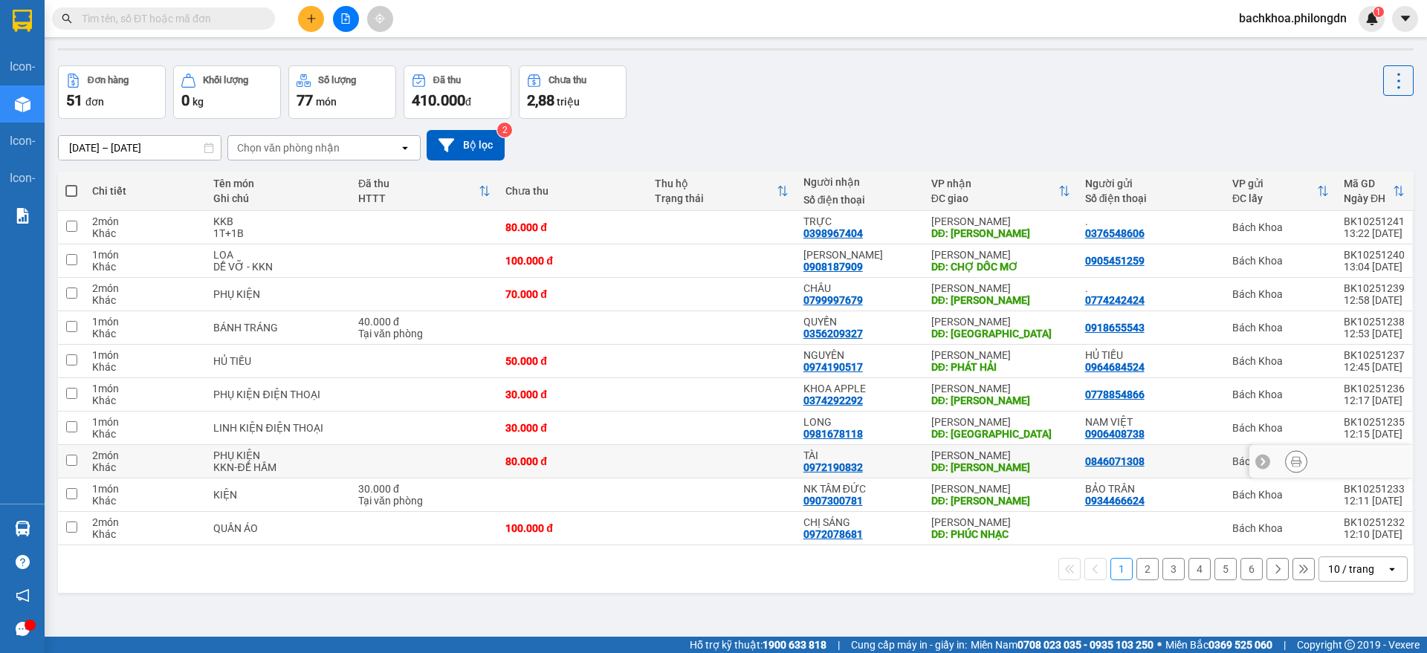
scroll to position [68, 0]
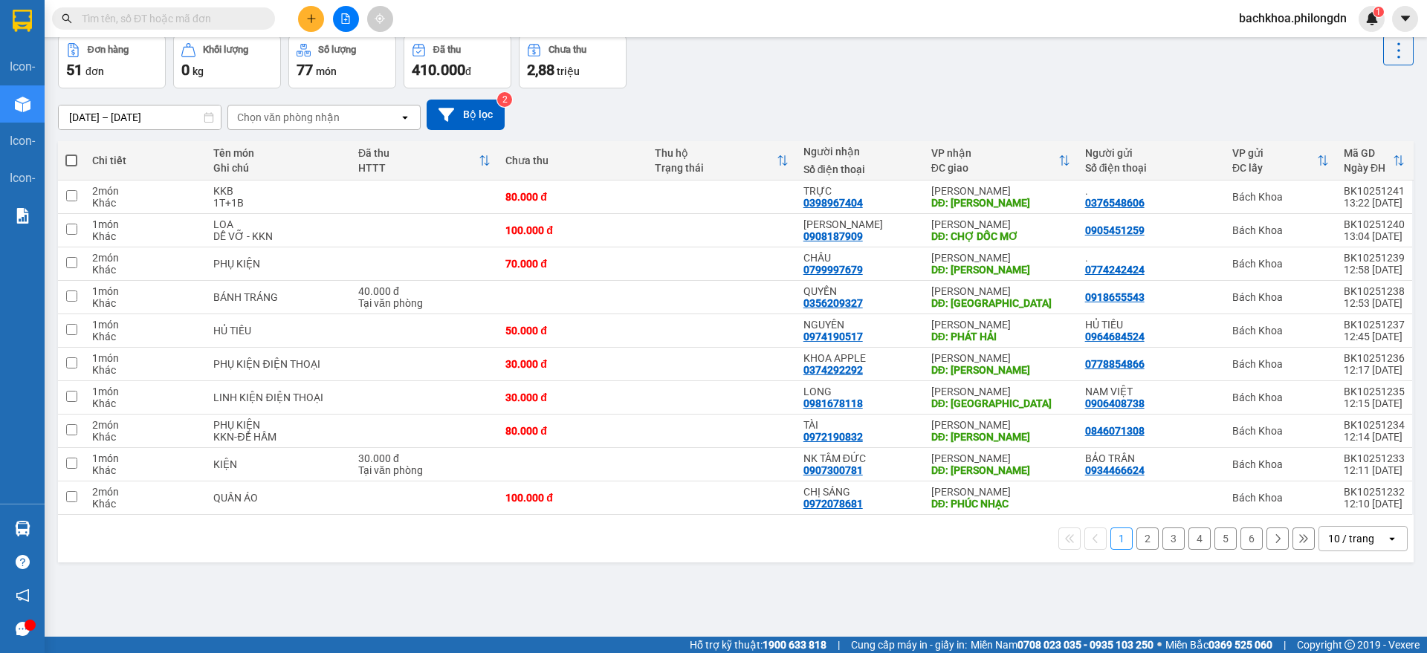
click at [1137, 540] on button "2" at bounding box center [1148, 539] width 22 height 22
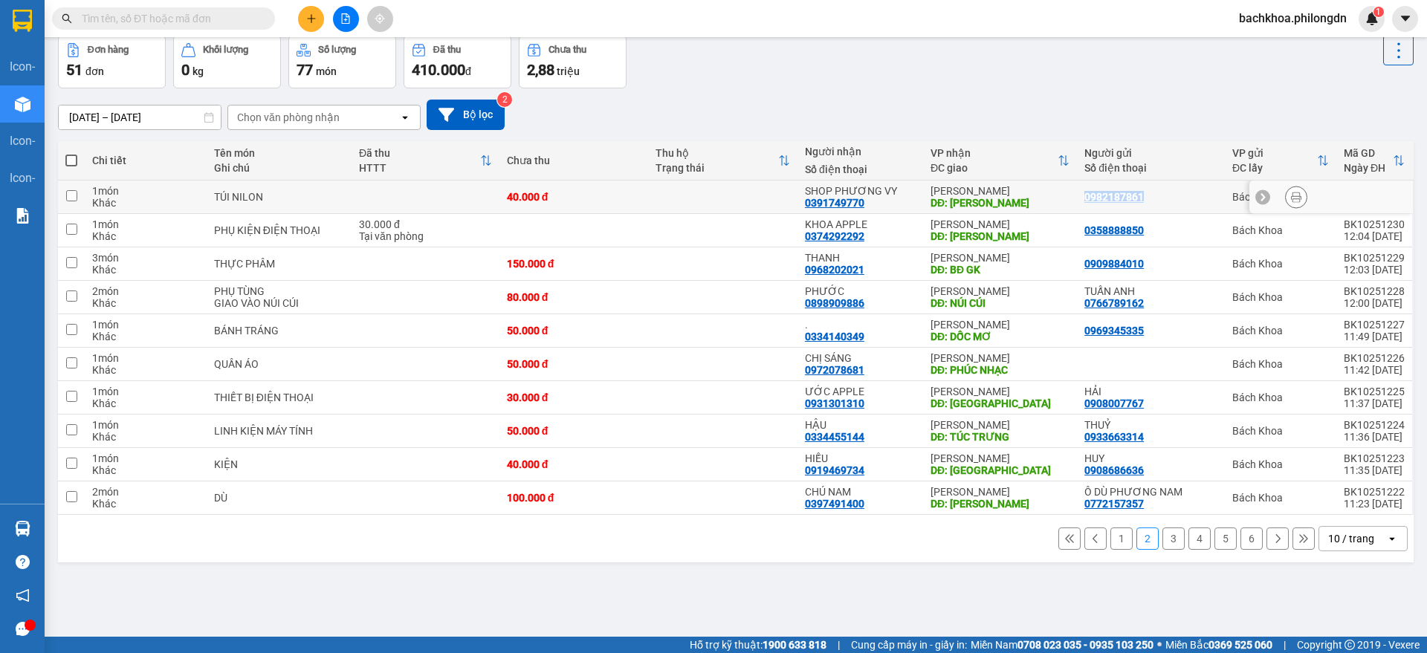
drag, startPoint x: 1143, startPoint y: 197, endPoint x: 1073, endPoint y: 196, distance: 69.9
click at [1077, 196] on td "0982187861" at bounding box center [1151, 197] width 148 height 33
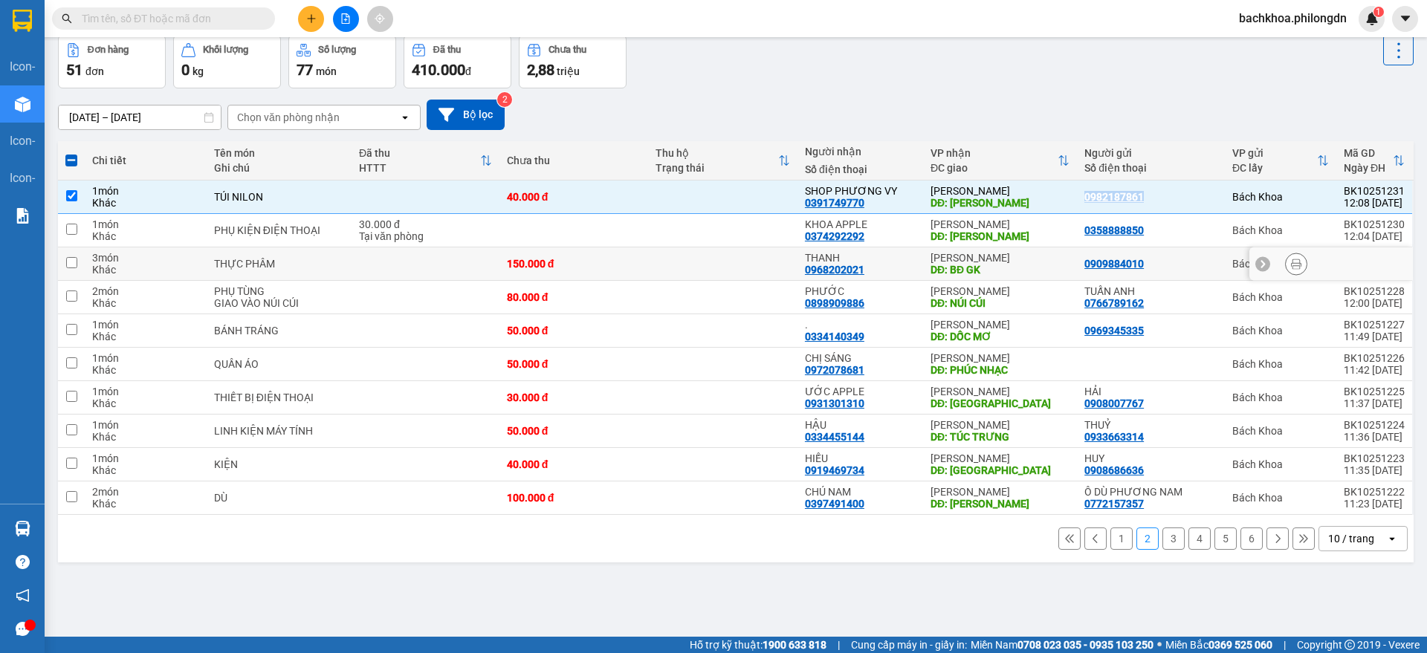
copy div "0982187861"
click at [177, 13] on input "text" at bounding box center [169, 18] width 175 height 16
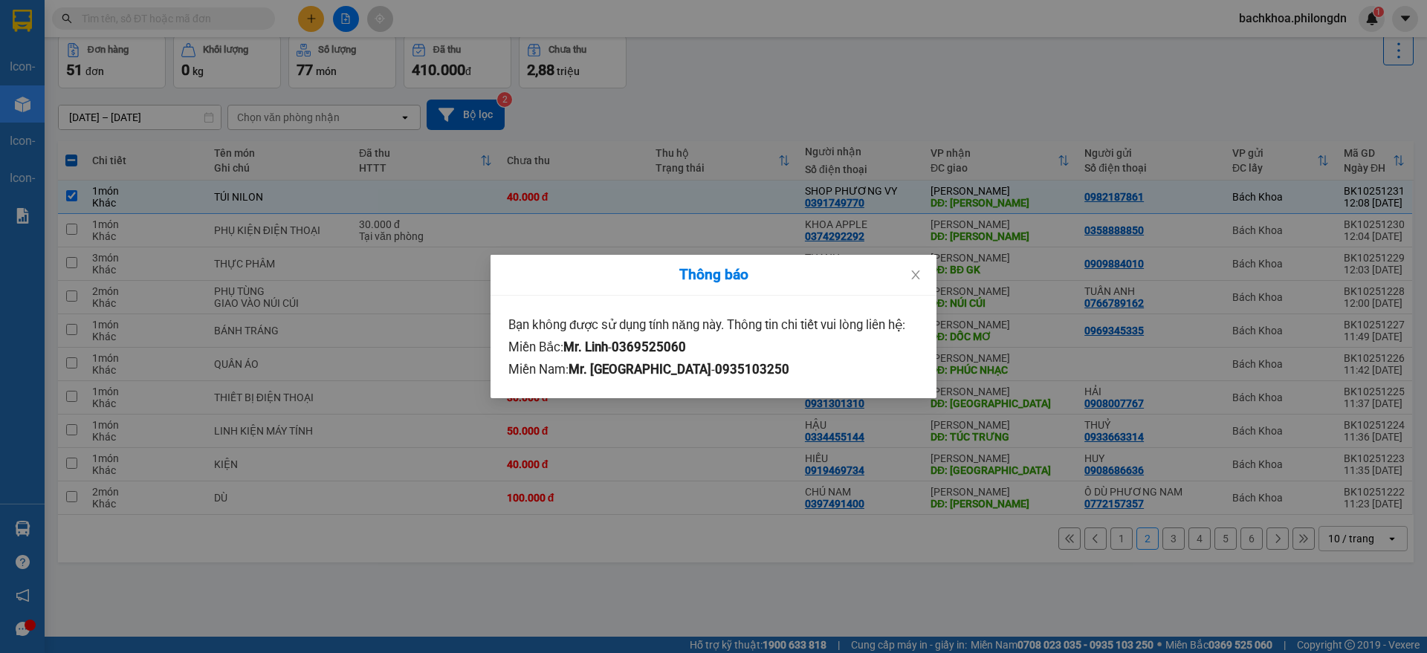
click at [720, 518] on div "Thông báo Bạn không được sử dụng tính năng này. Thông tin chi tiết vui lòng liê…" at bounding box center [713, 326] width 1427 height 653
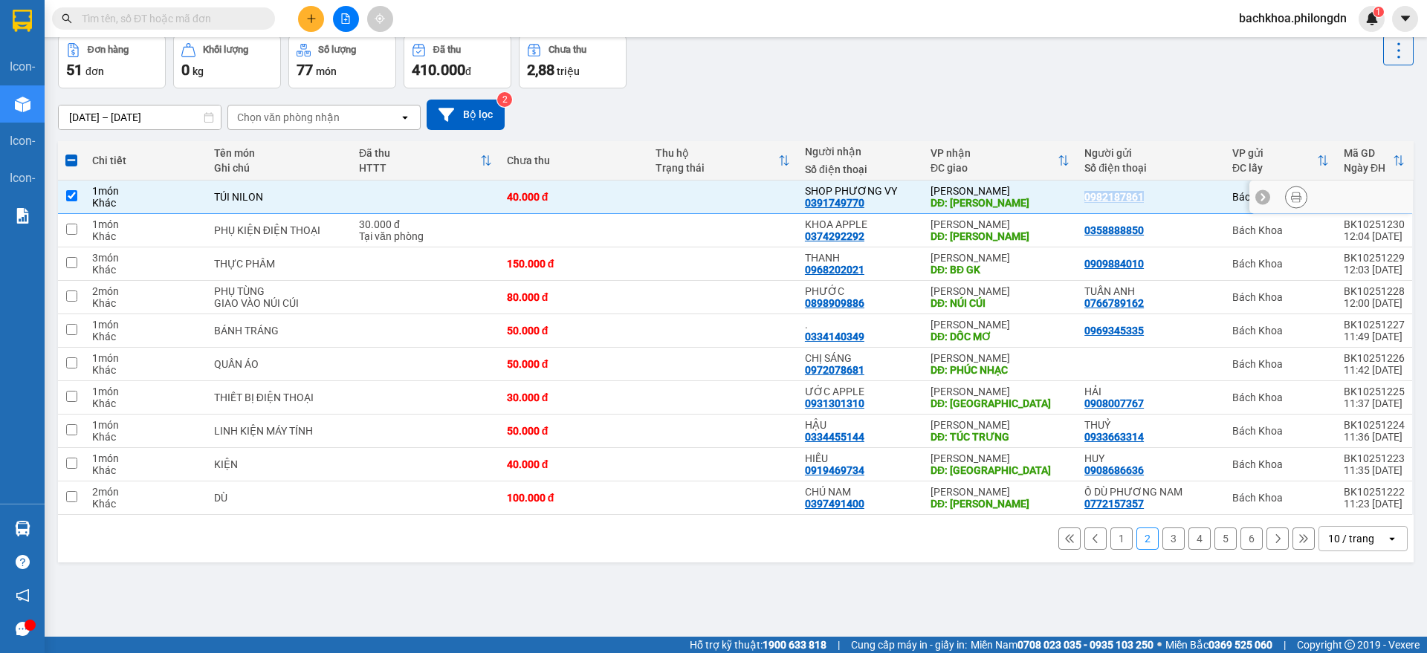
drag, startPoint x: 1135, startPoint y: 196, endPoint x: 1071, endPoint y: 196, distance: 63.9
click at [1077, 196] on td "0982187861" at bounding box center [1151, 197] width 148 height 33
checkbox input "false"
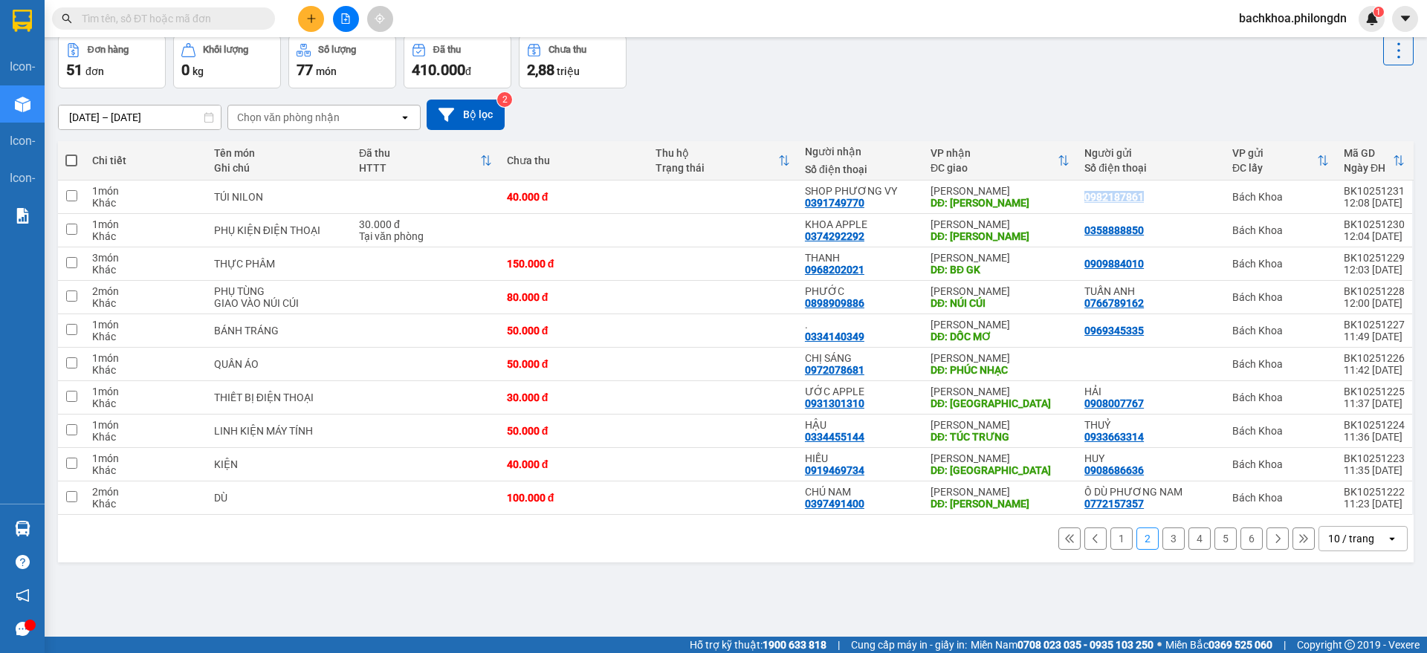
copy div "0982187861"
click at [310, 17] on icon "plus" at bounding box center [311, 18] width 10 height 10
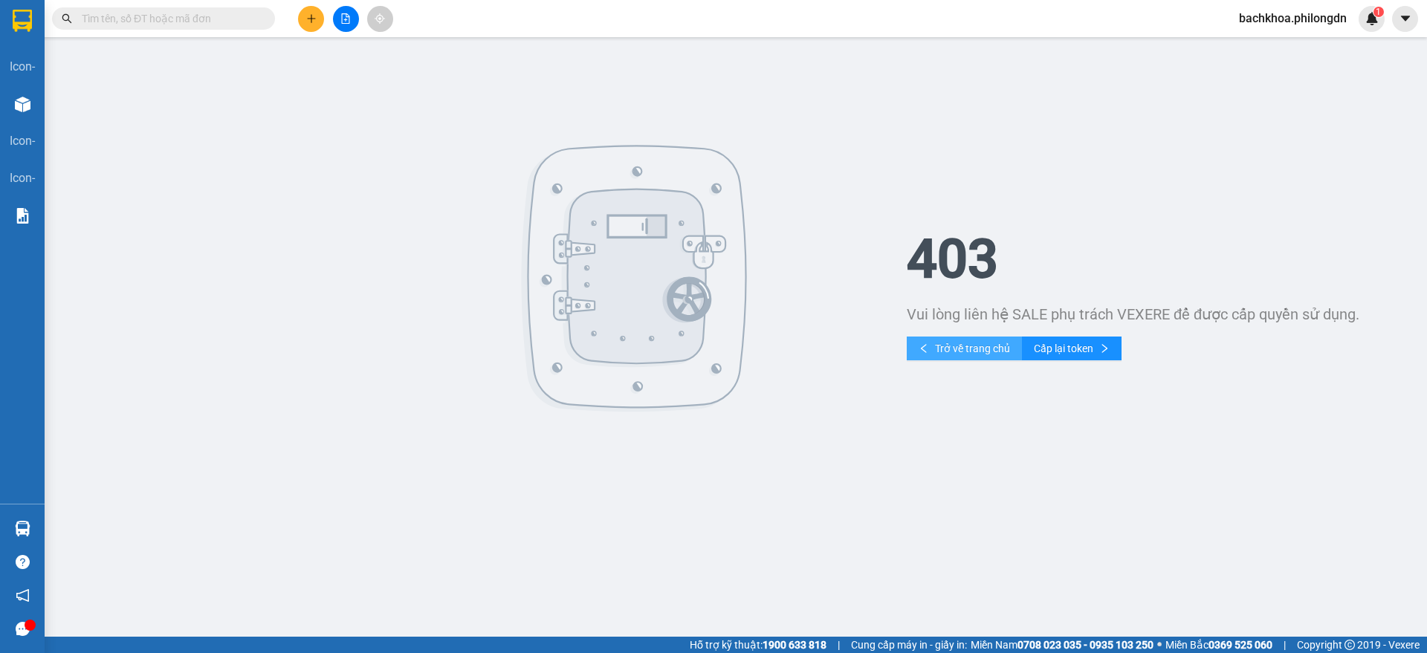
click at [990, 338] on button "Trở về trang chủ" at bounding box center [964, 349] width 115 height 24
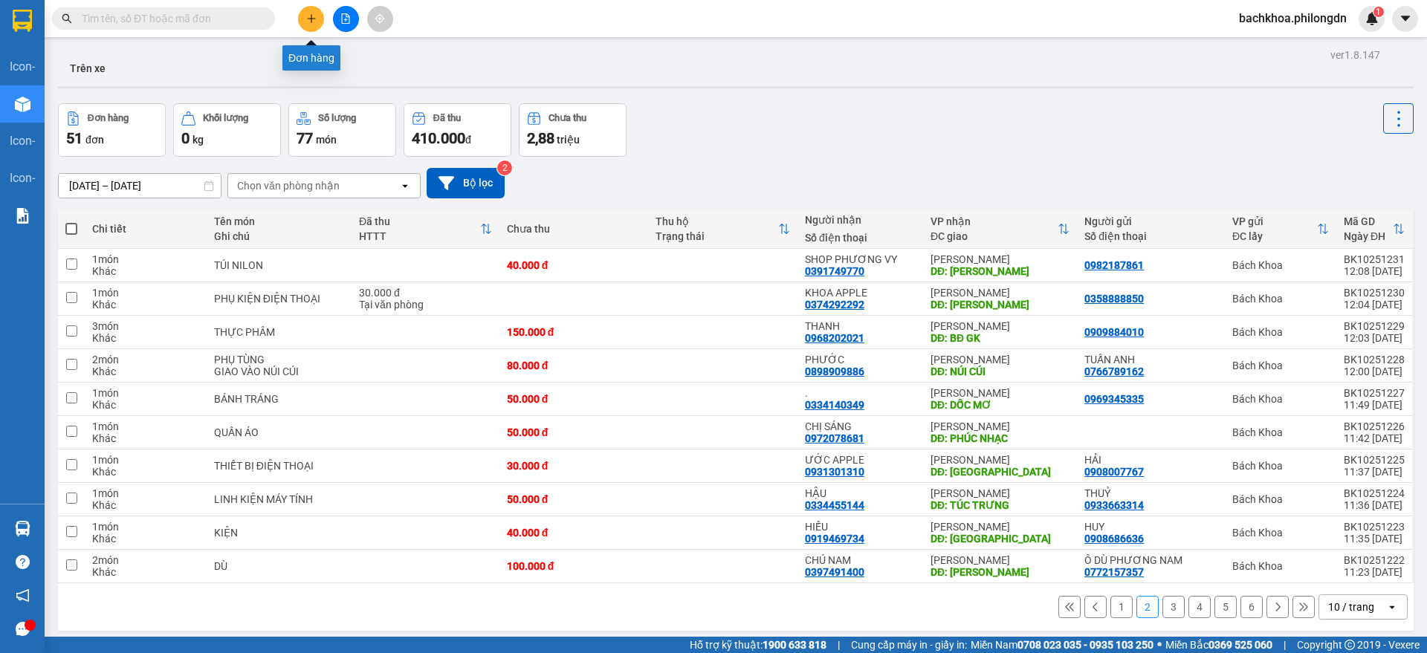
click at [312, 17] on icon "plus" at bounding box center [311, 18] width 10 height 10
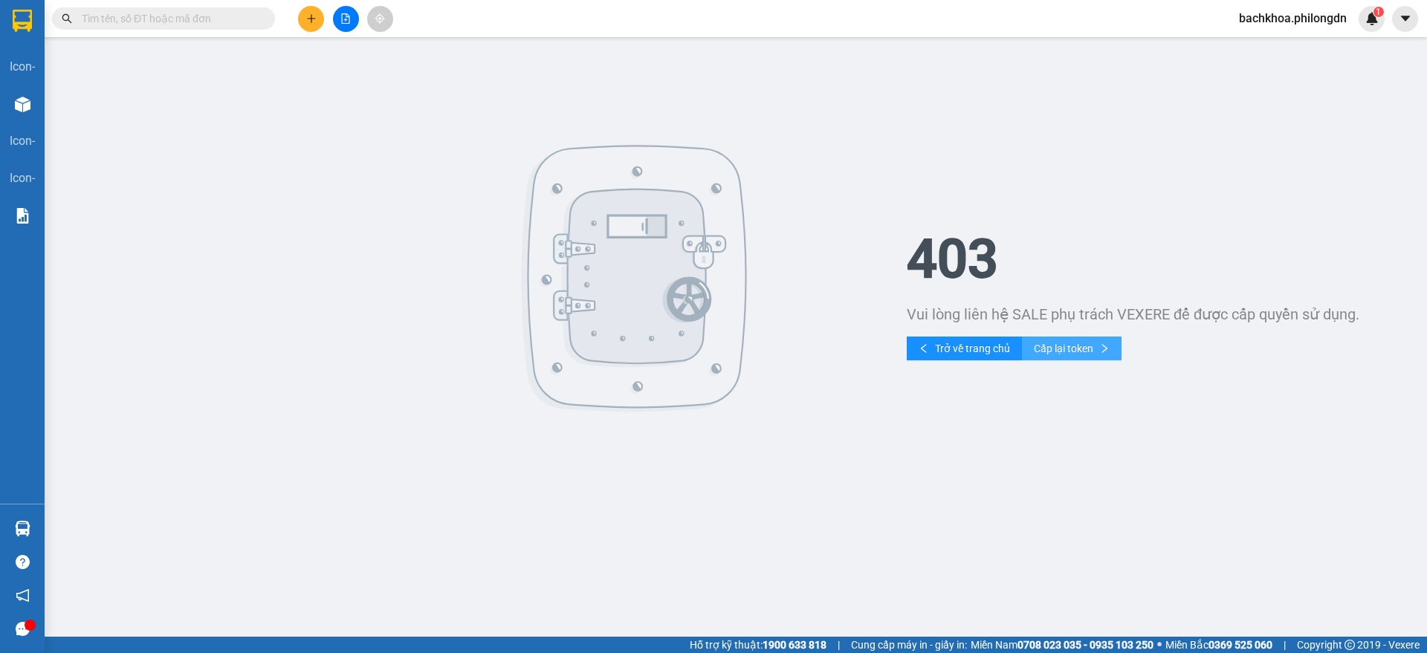
click at [1034, 354] on span "Cấp lại token" at bounding box center [1063, 348] width 59 height 16
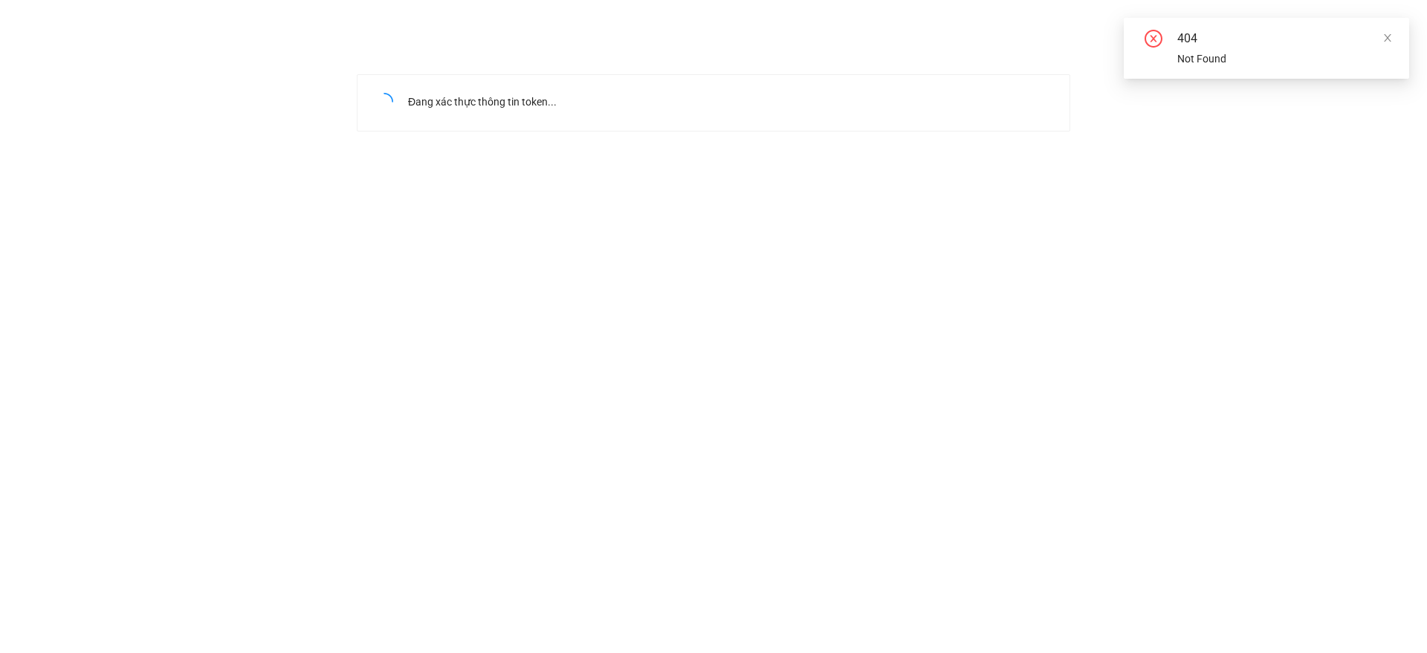
click at [1380, 38] on div "404" at bounding box center [1284, 39] width 214 height 18
click at [103, 96] on div "Đang xác thực thông tin token..." at bounding box center [713, 66] width 1427 height 132
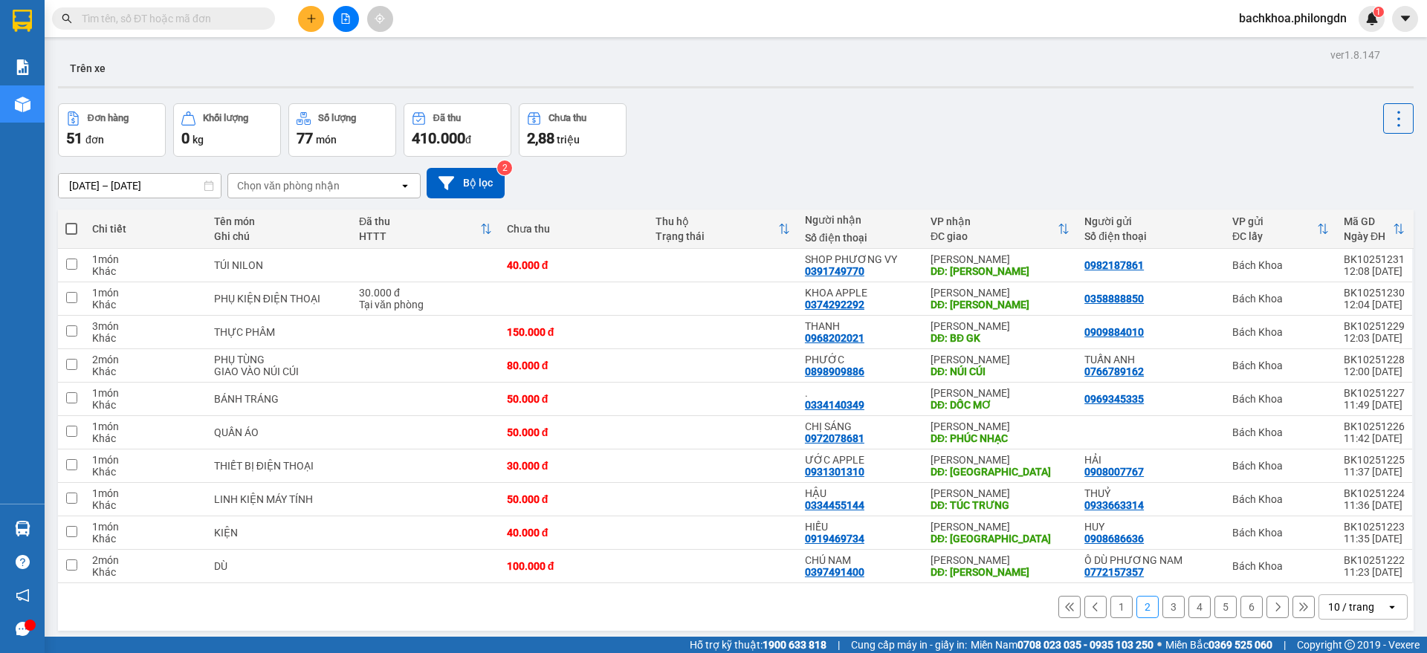
click at [211, 17] on input "text" at bounding box center [169, 18] width 175 height 16
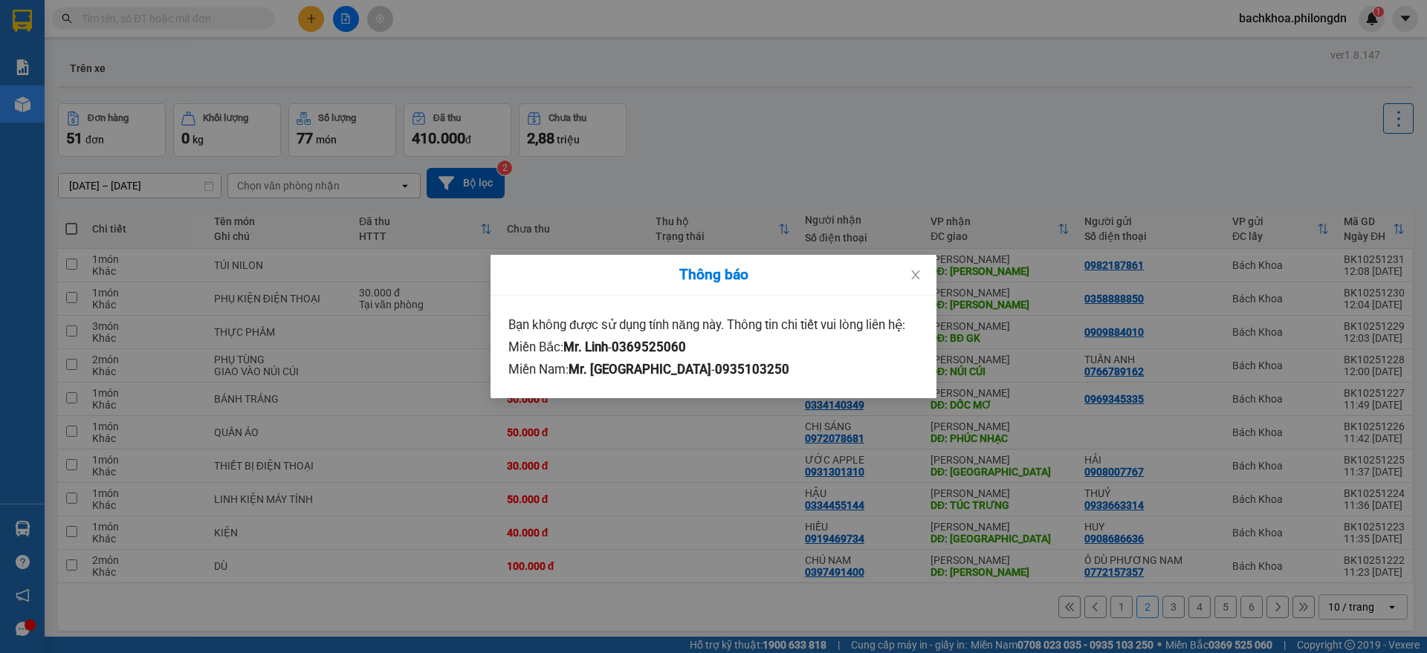
click at [801, 140] on div "Thông báo Bạn không được sử dụng tính năng này. Thông tin chi tiết vui lòng liê…" at bounding box center [713, 326] width 1427 height 653
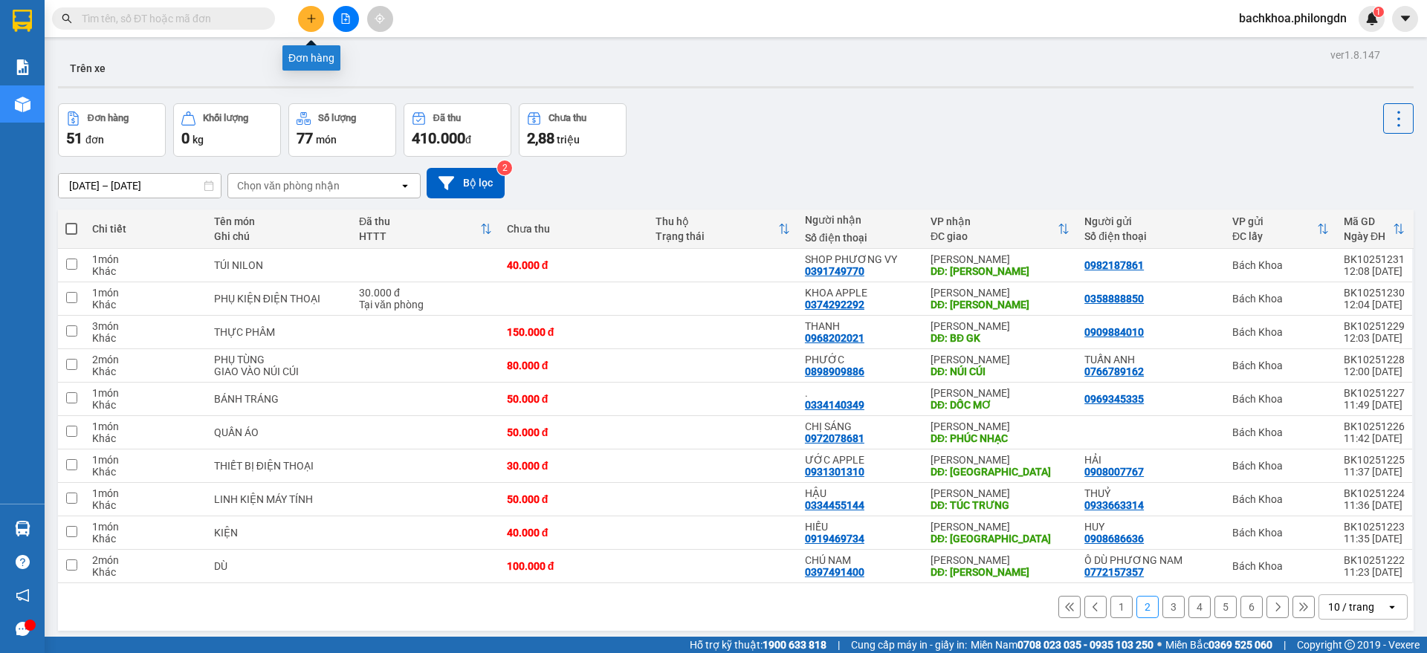
click at [316, 9] on button at bounding box center [311, 19] width 26 height 26
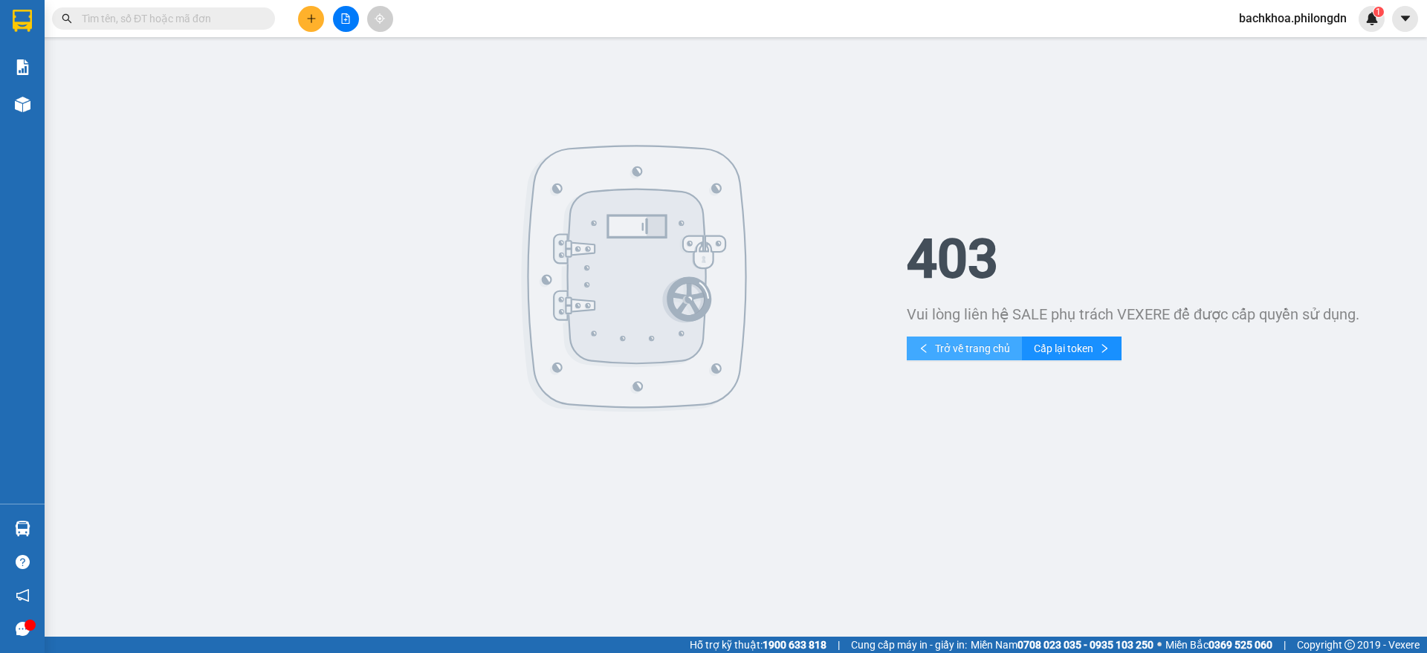
click at [969, 353] on span "Trở về trang chủ" at bounding box center [972, 348] width 75 height 16
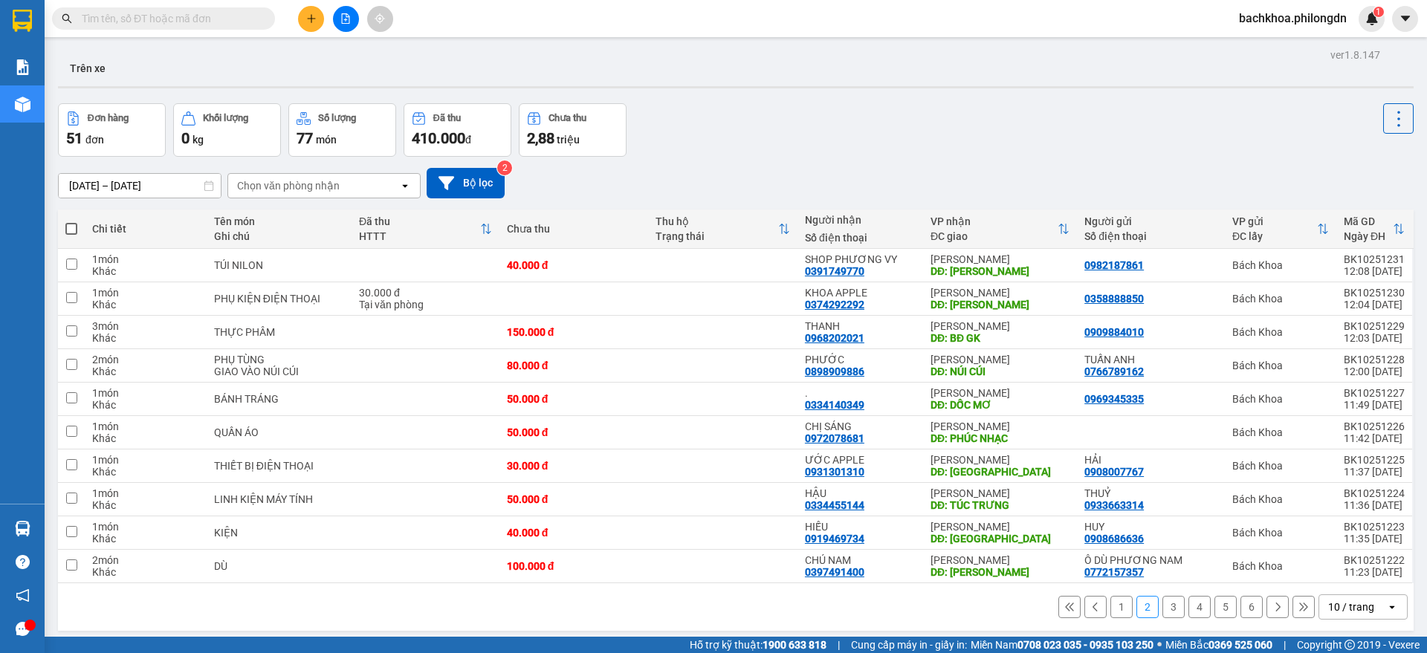
click at [911, 126] on div "Đơn hàng 51 đơn Khối lượng 0 kg Số lượng 77 món Đã thu 410.000 đ Chưa thu 2,88 …" at bounding box center [736, 130] width 1356 height 54
click at [937, 603] on div "1 2 3 4 5 6 10 / trang open" at bounding box center [736, 607] width 1344 height 25
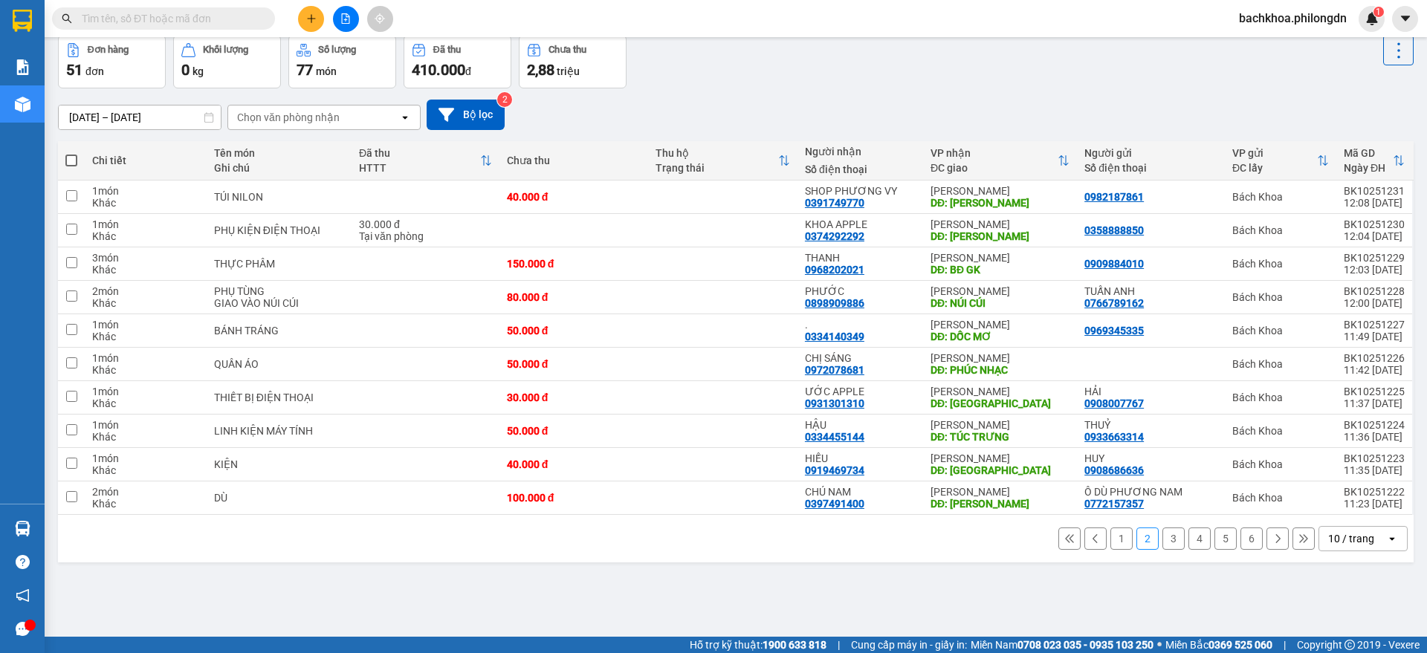
click at [1337, 602] on div "ver 1.8.147 Trên xe Đơn hàng 51 đơn Khối lượng 0 kg Số lượng 77 món Đã thu 410.…" at bounding box center [736, 302] width 1368 height 653
click at [1112, 538] on button "1" at bounding box center [1122, 539] width 22 height 22
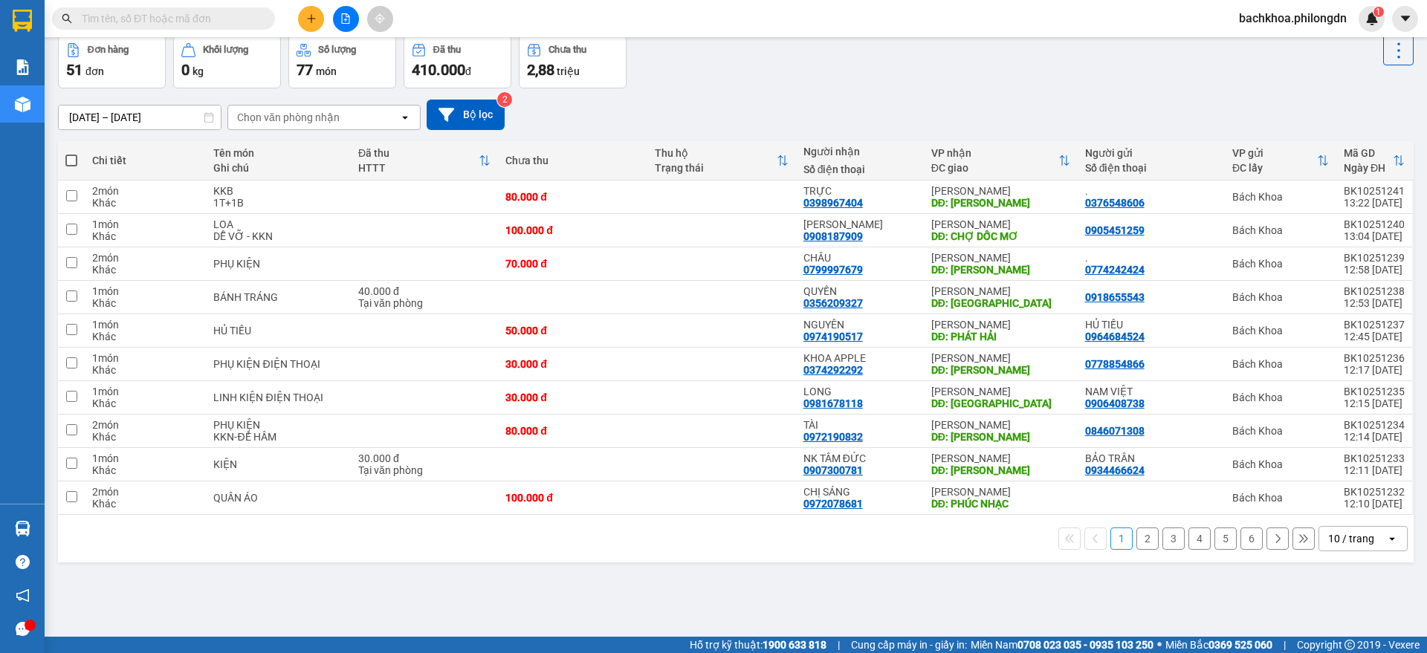
click at [1334, 580] on div "ver 1.8.147 Trên xe Đơn hàng 51 đơn Khối lượng 0 kg Số lượng 77 món Đã thu 410.…" at bounding box center [736, 302] width 1368 height 653
click at [1137, 534] on button "2" at bounding box center [1148, 539] width 22 height 22
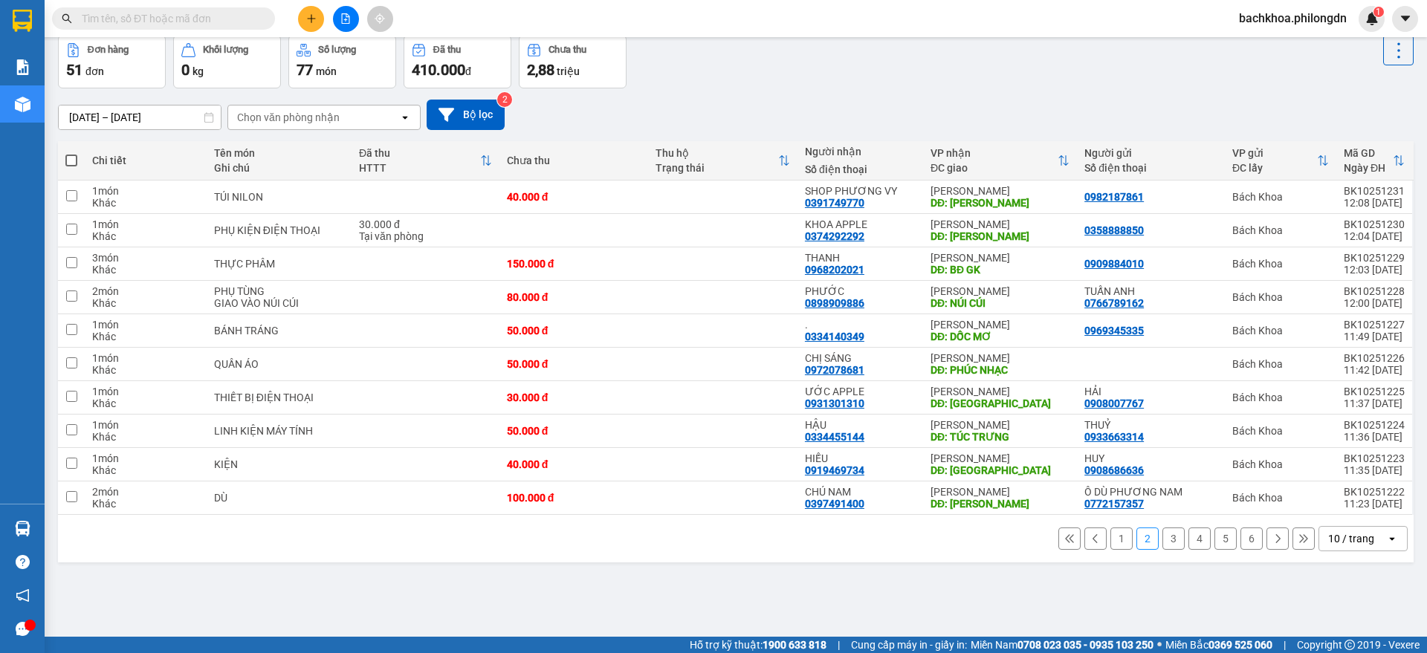
click at [1308, 16] on span "bachkhoa.philongdn" at bounding box center [1293, 18] width 132 height 19
click at [1248, 48] on span "Đăng xuất" at bounding box center [1299, 46] width 102 height 16
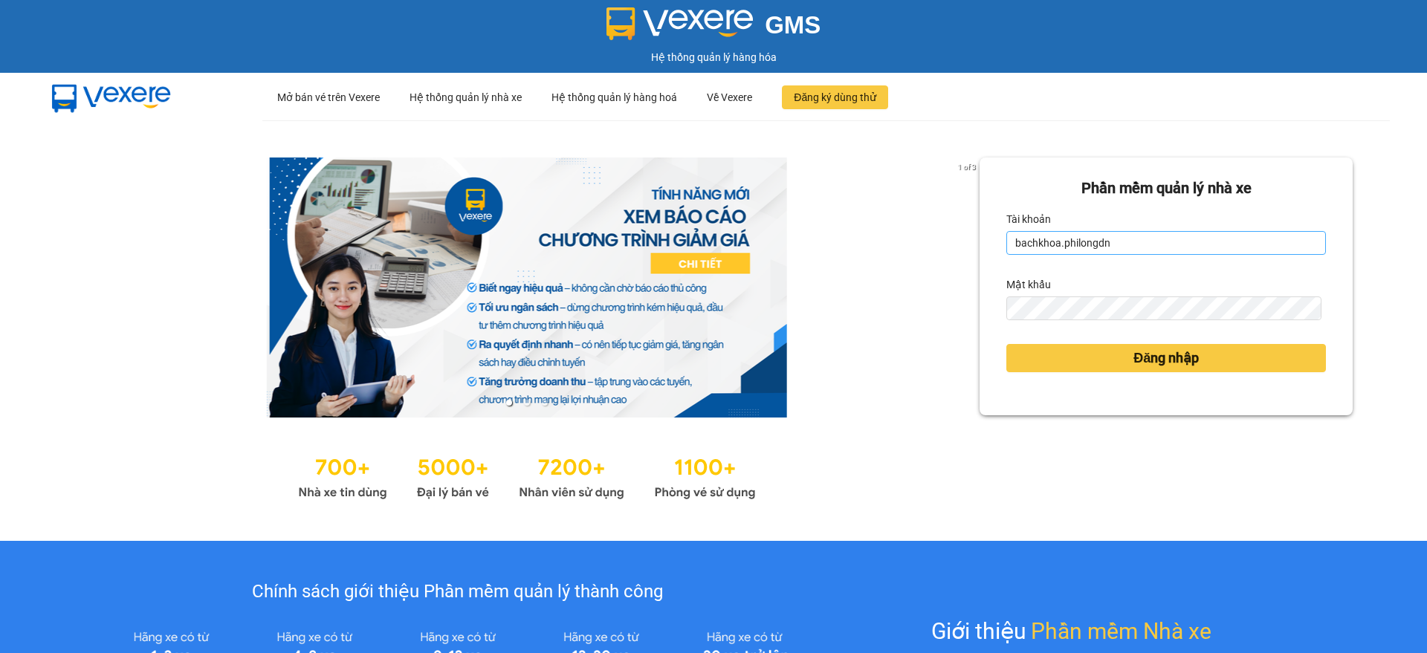
drag, startPoint x: 1135, startPoint y: 224, endPoint x: 1132, endPoint y: 249, distance: 25.4
click at [1133, 238] on div "Tài khoản bachkhoa.philongdn" at bounding box center [1167, 231] width 320 height 48
click at [1136, 249] on input "bachkhoa.philongdn" at bounding box center [1167, 243] width 320 height 24
type input "giakiem1.philongdn"
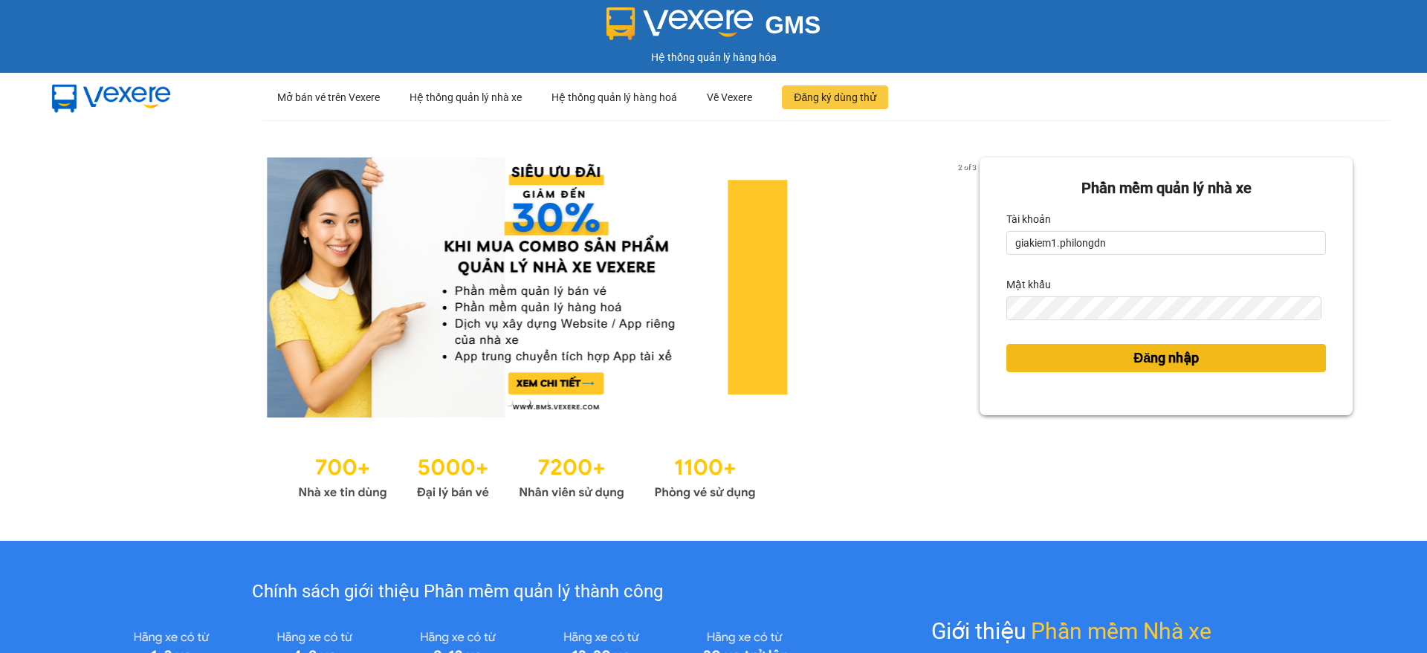
click at [1151, 348] on span "Đăng nhập" at bounding box center [1166, 358] width 65 height 21
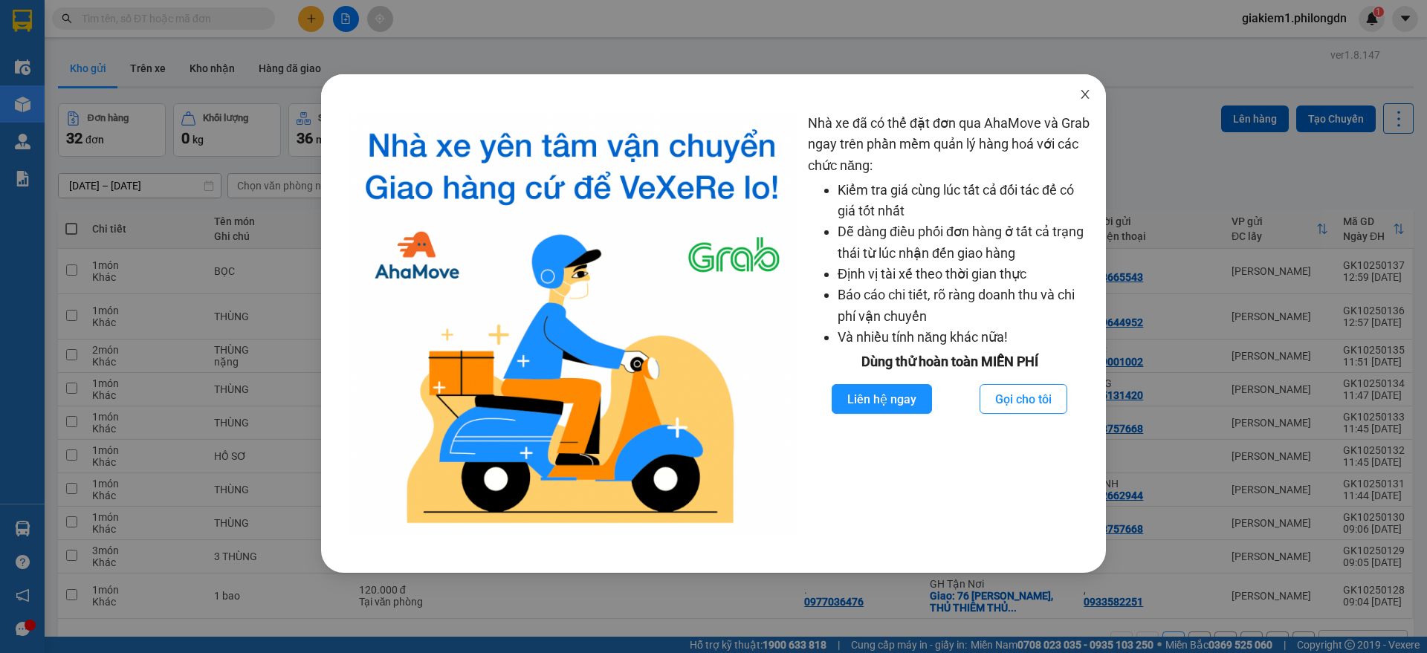
click at [1082, 100] on icon "close" at bounding box center [1085, 94] width 12 height 12
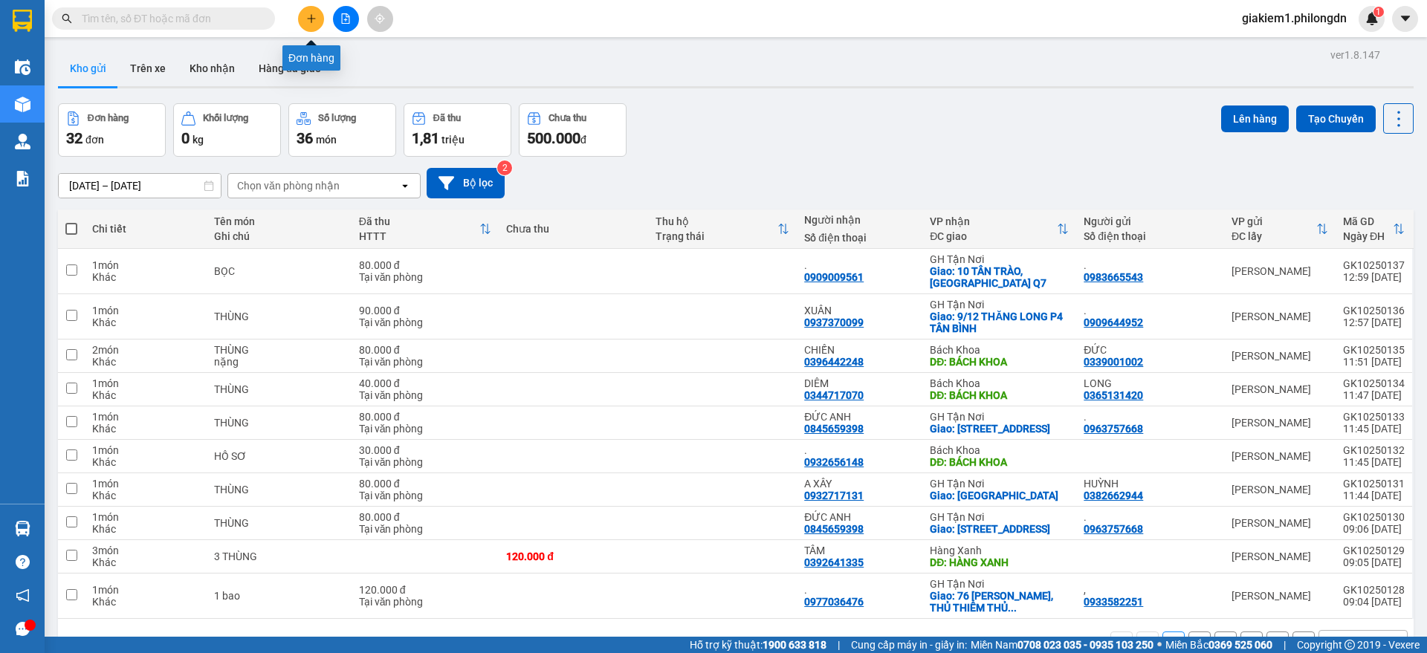
click at [303, 22] on button at bounding box center [311, 19] width 26 height 26
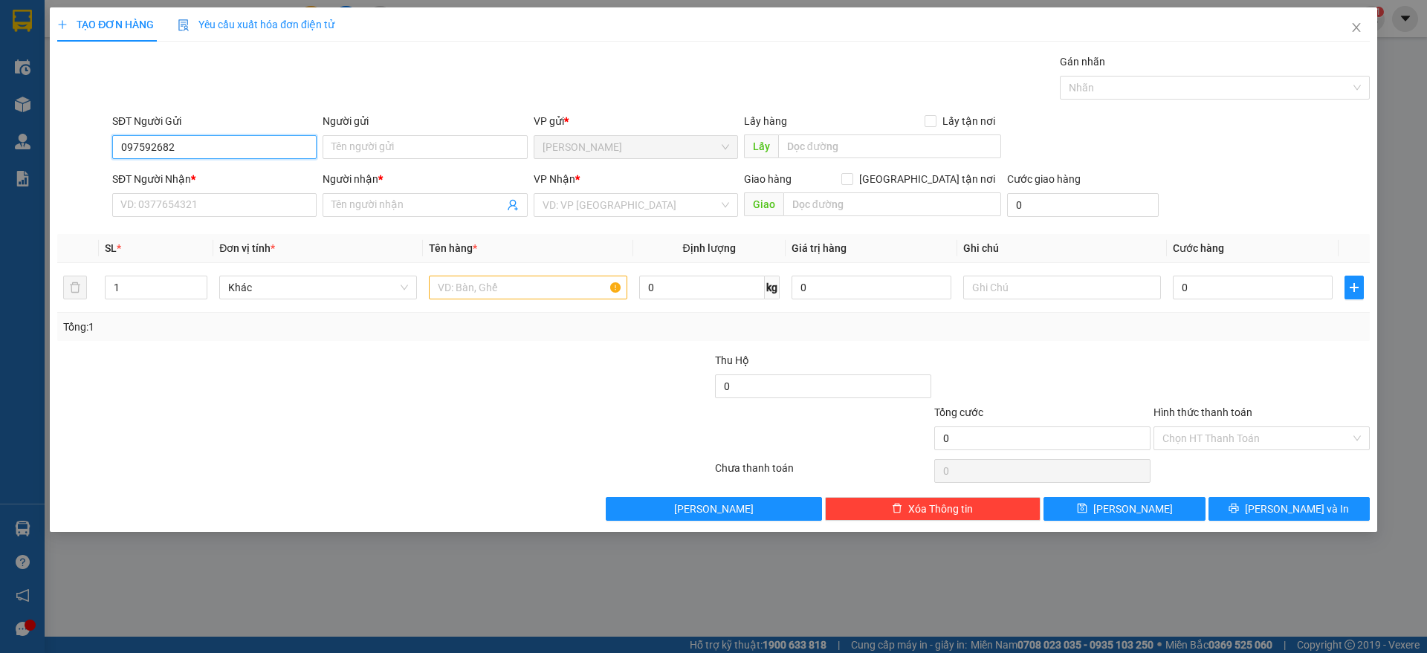
type input "0975926826"
click at [184, 173] on div "0975926826 - NHÂN" at bounding box center [214, 177] width 187 height 16
type input "NHÂN"
type input "0798064581"
type input "THUÝ"
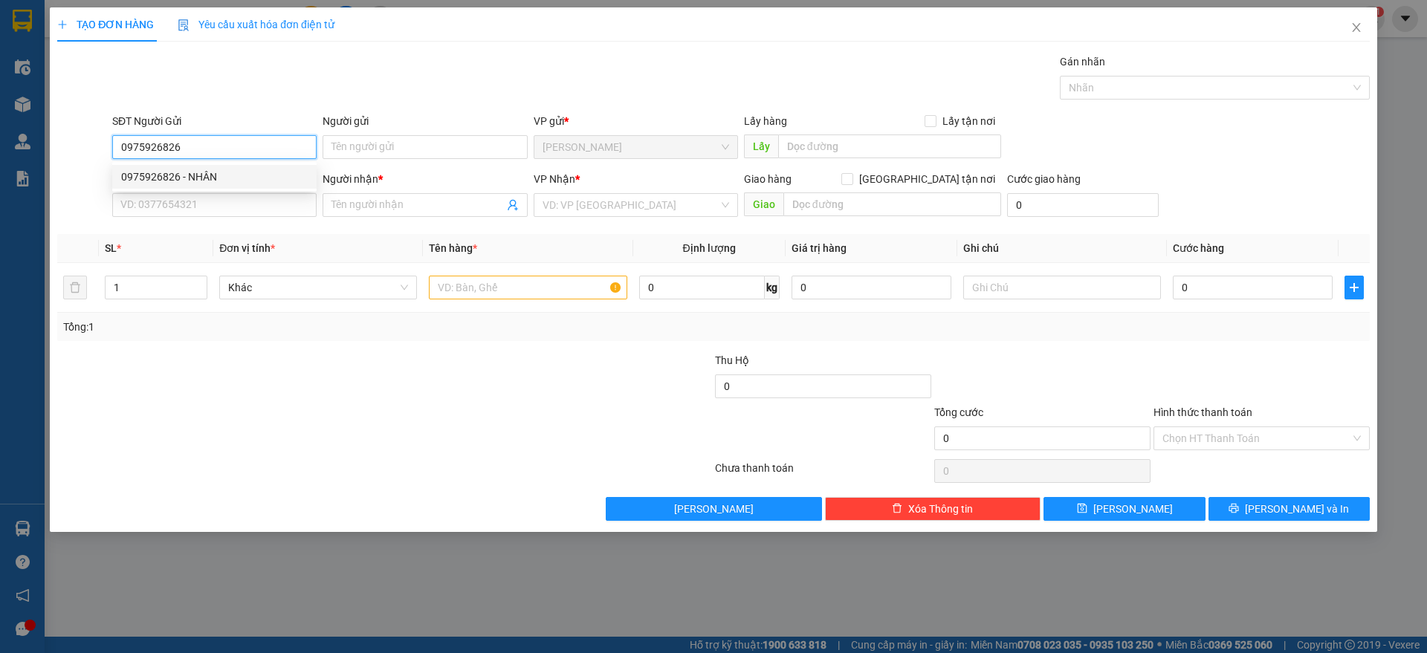
type input "BÁCH KHOA"
type input "40.000"
type input "0975926826"
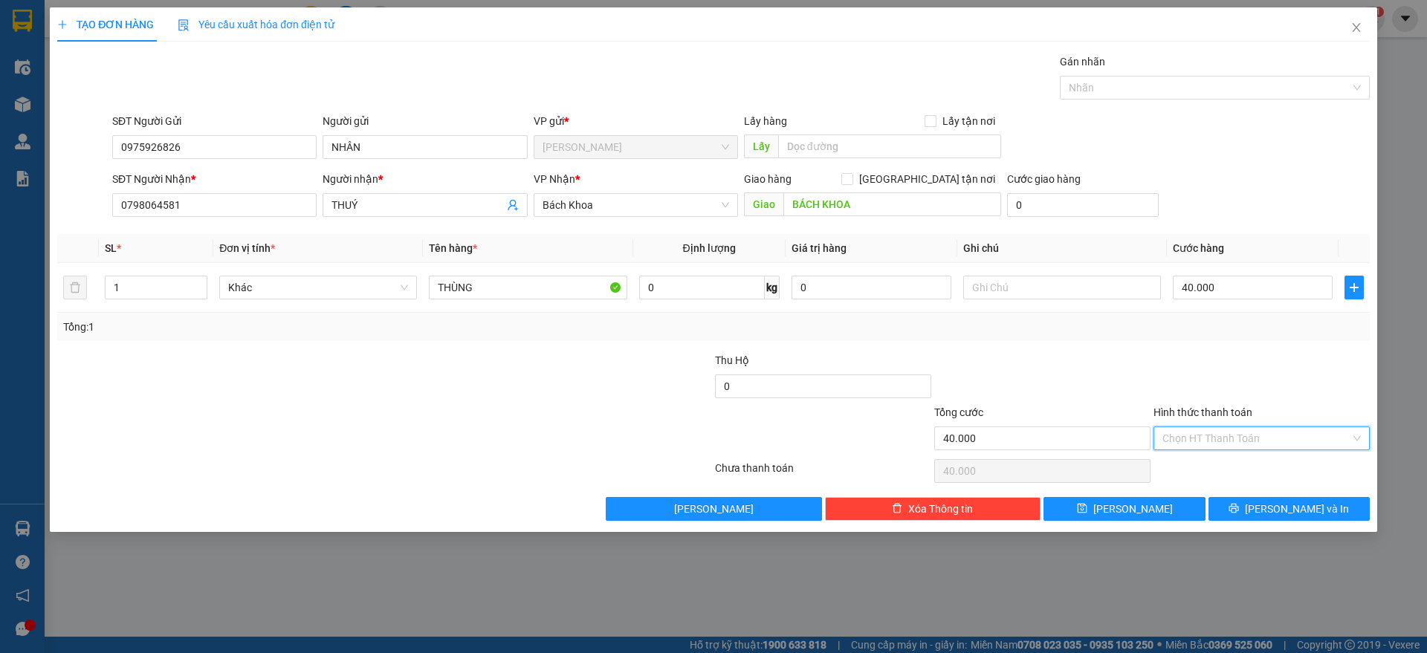
click at [1220, 435] on input "Hình thức thanh toán" at bounding box center [1257, 438] width 188 height 22
click at [1206, 456] on div "Tại văn phòng" at bounding box center [1262, 468] width 216 height 24
type input "0"
click at [1239, 494] on div "Transit Pickup Surcharge Ids Transit Deliver Surcharge Ids Transit Deliver Surc…" at bounding box center [713, 288] width 1313 height 468
click at [1281, 503] on span "[PERSON_NAME] và In" at bounding box center [1297, 509] width 104 height 16
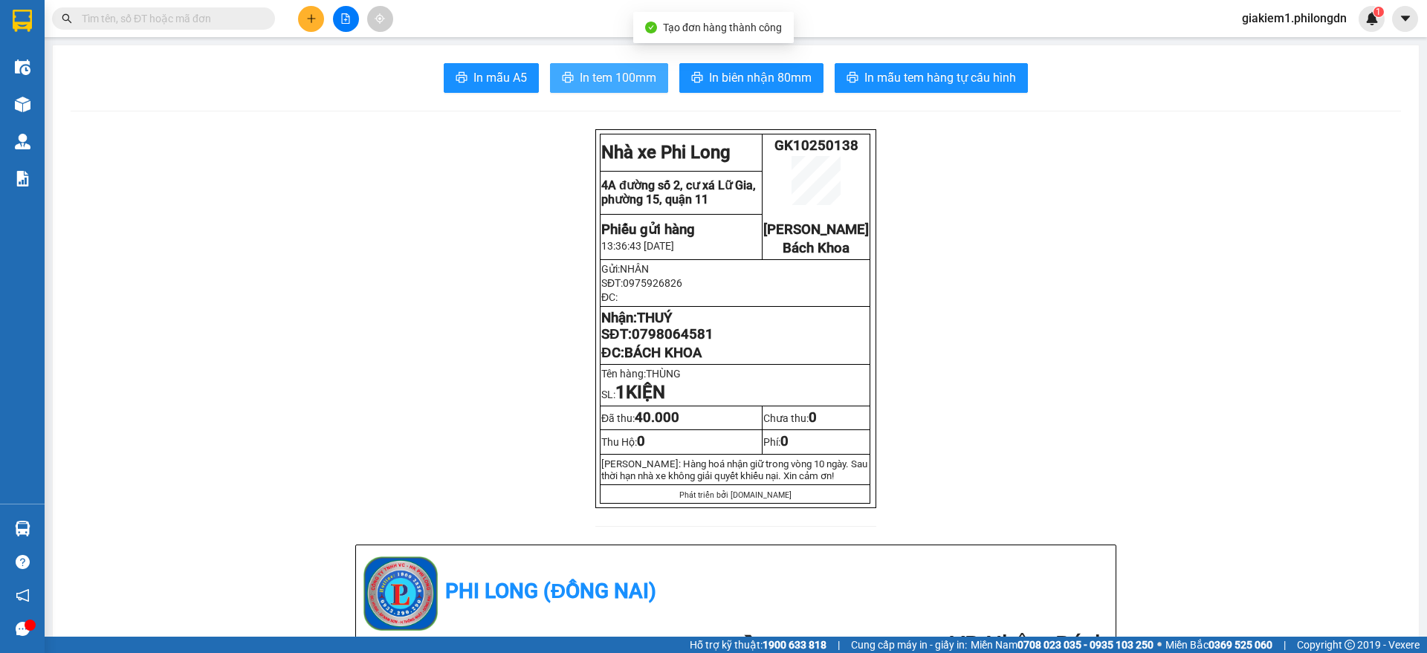
click at [622, 73] on span "In tem 100mm" at bounding box center [618, 77] width 77 height 19
click at [656, 343] on span "0798064581" at bounding box center [673, 334] width 82 height 16
copy span "0798064581"
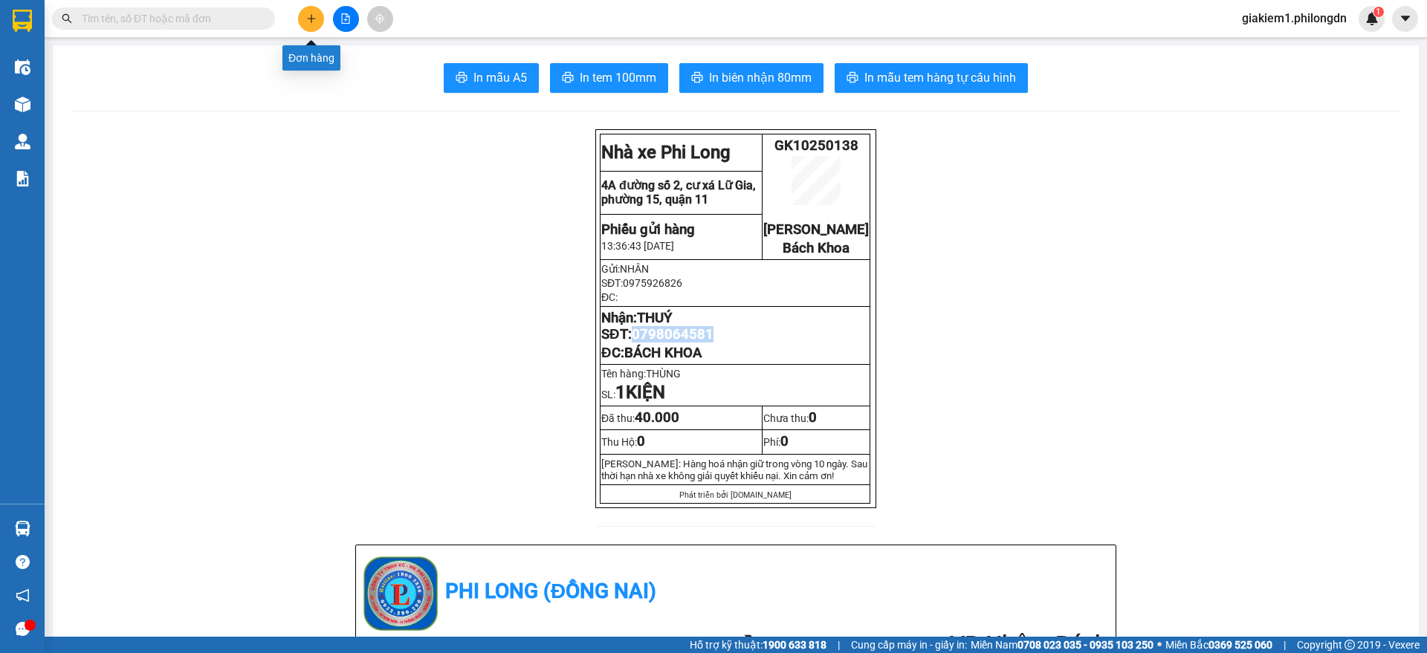
click at [315, 8] on button at bounding box center [311, 19] width 26 height 26
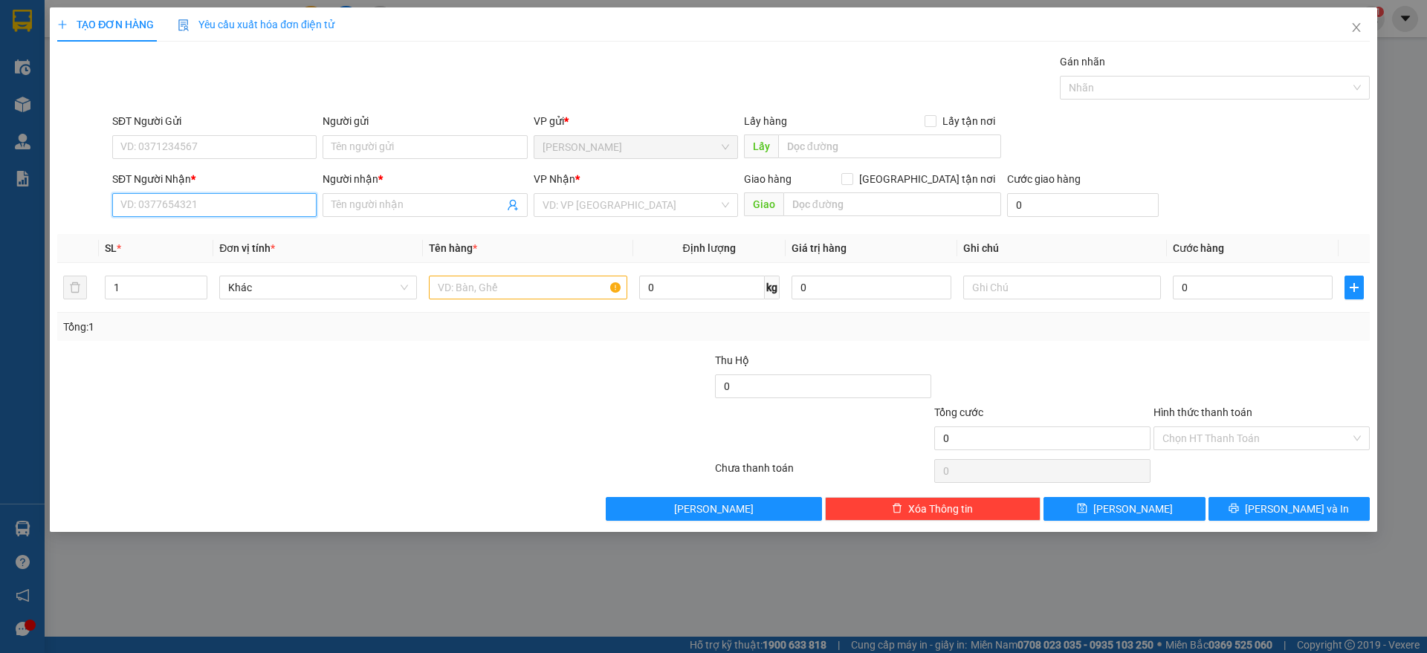
click at [271, 197] on input "SĐT Người Nhận *" at bounding box center [214, 205] width 204 height 24
click at [259, 237] on div "0338849395 - ." at bounding box center [214, 235] width 187 height 16
type input "0338849395"
type input "."
type input "HÀNG XANH"
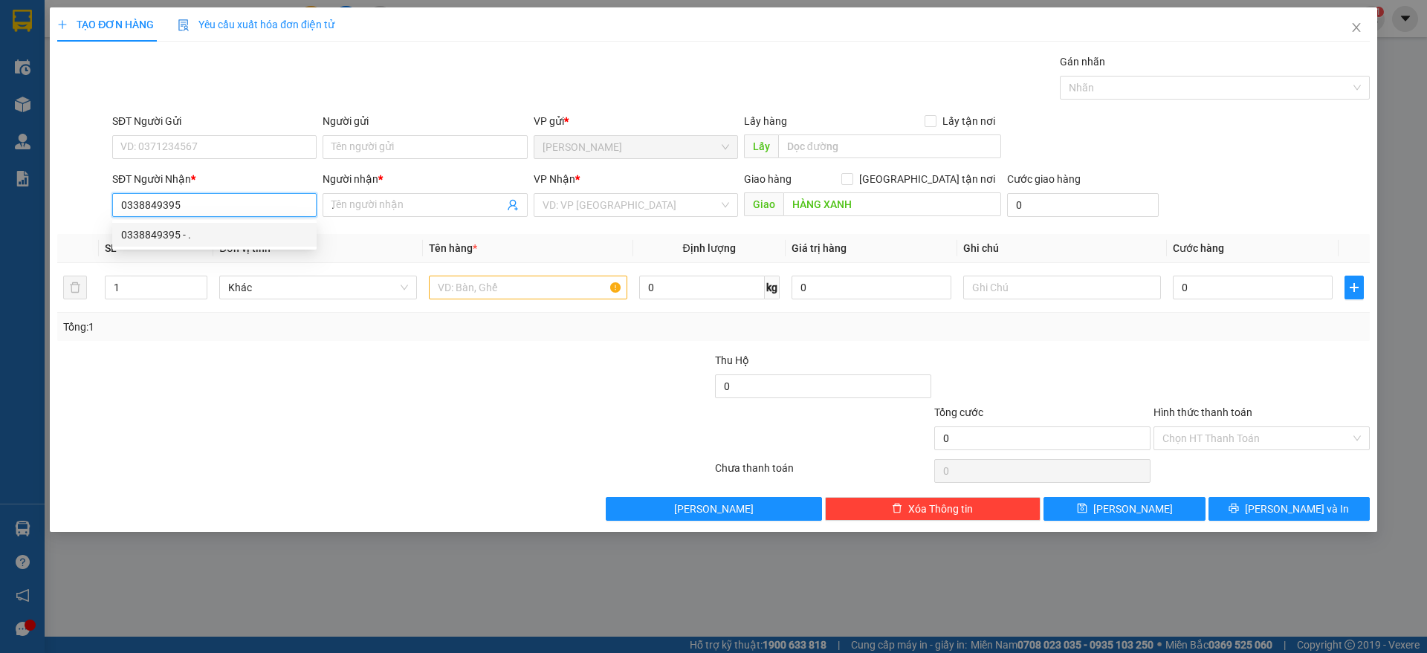
type input "50.000"
type input "0338849395"
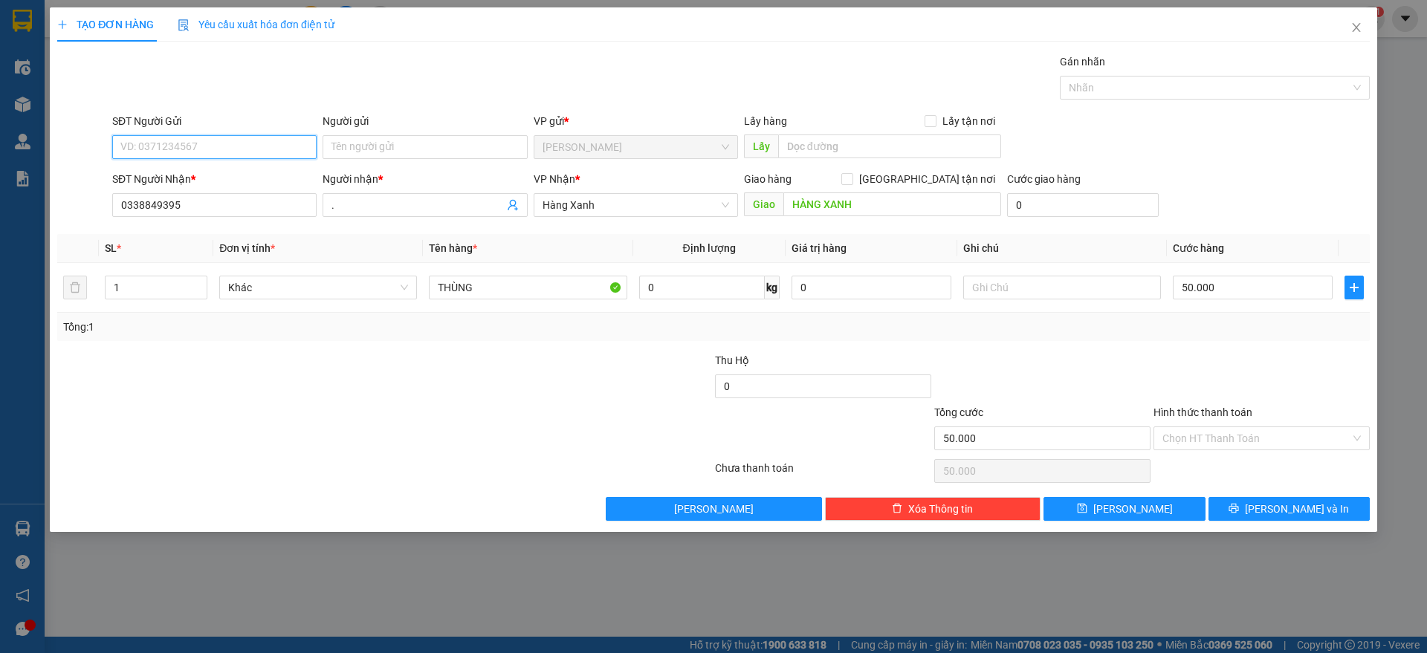
click at [262, 147] on input "SĐT Người Gửi" at bounding box center [214, 147] width 204 height 24
click at [215, 203] on div "0336612192 - THƯ" at bounding box center [214, 201] width 187 height 16
type input "0336612192"
type input "THƯ"
type input "2"
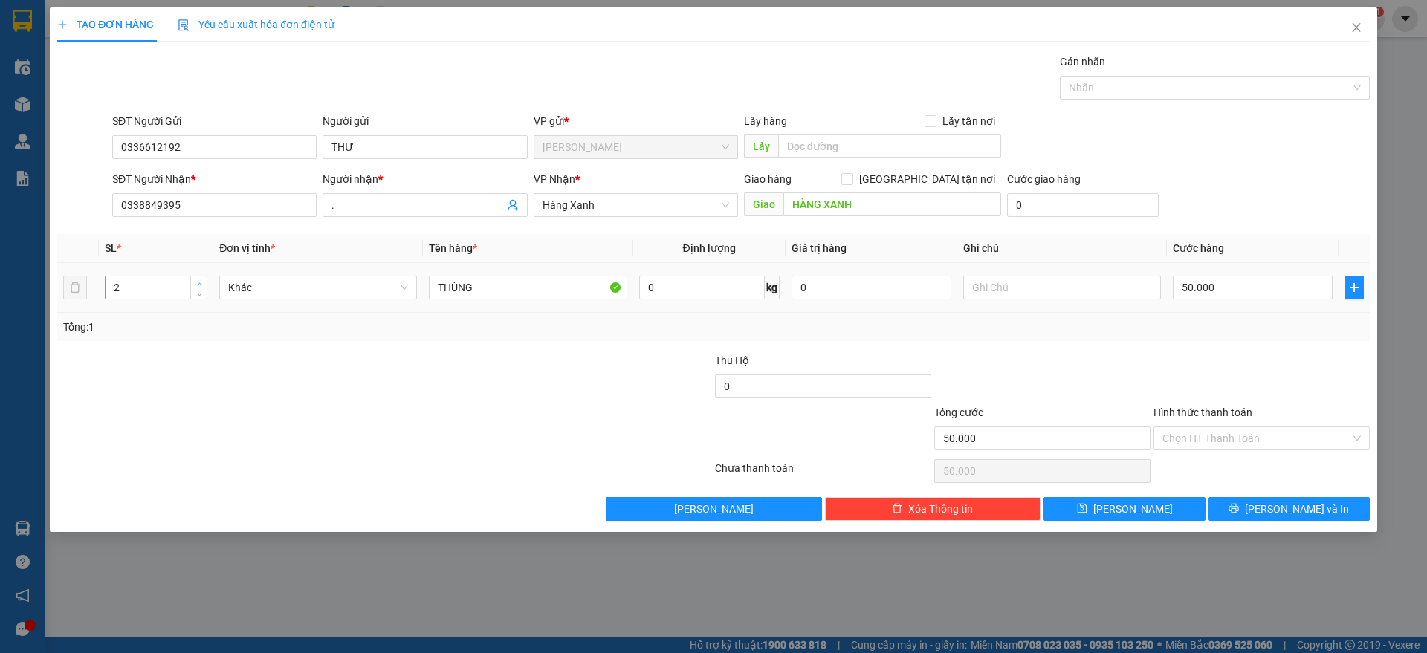
click at [205, 284] on span "Increase Value" at bounding box center [198, 283] width 16 height 13
click at [438, 286] on input "THÙNG" at bounding box center [528, 288] width 198 height 24
type input "2 THÙNG"
click at [1213, 289] on input "50.000" at bounding box center [1253, 288] width 160 height 24
type input "8"
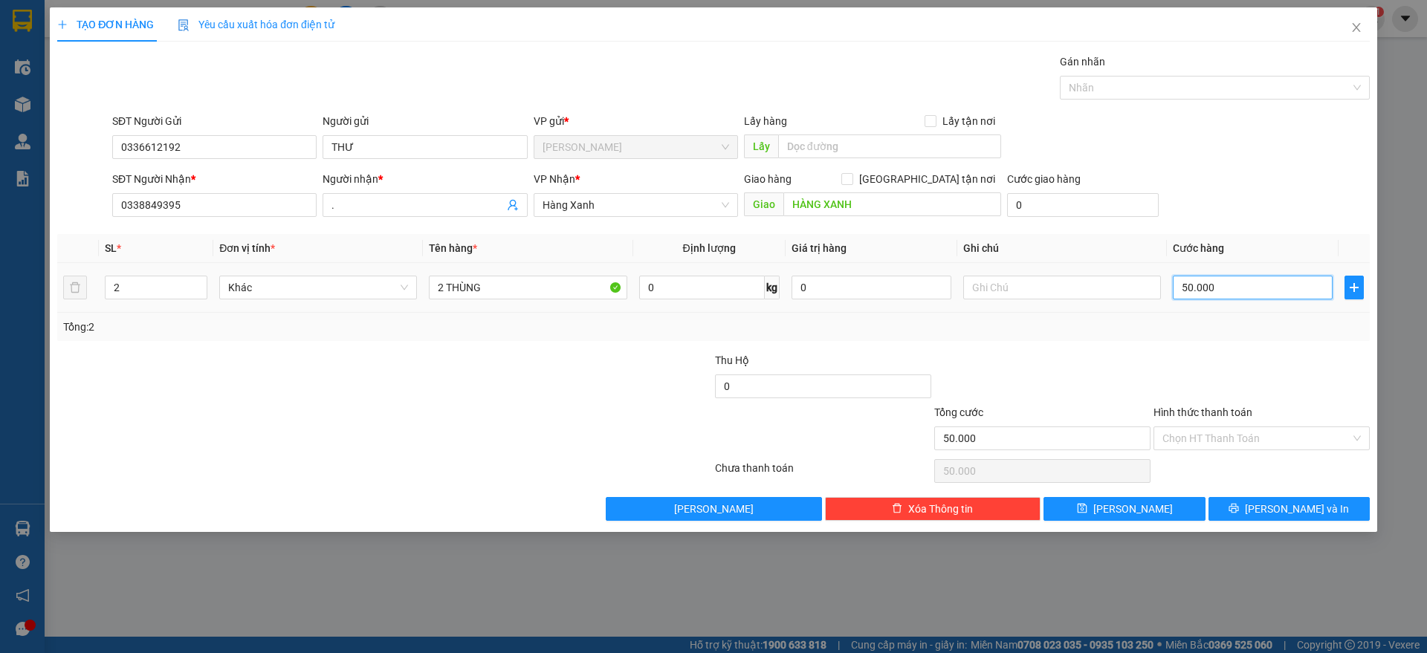
type input "8"
type input "80"
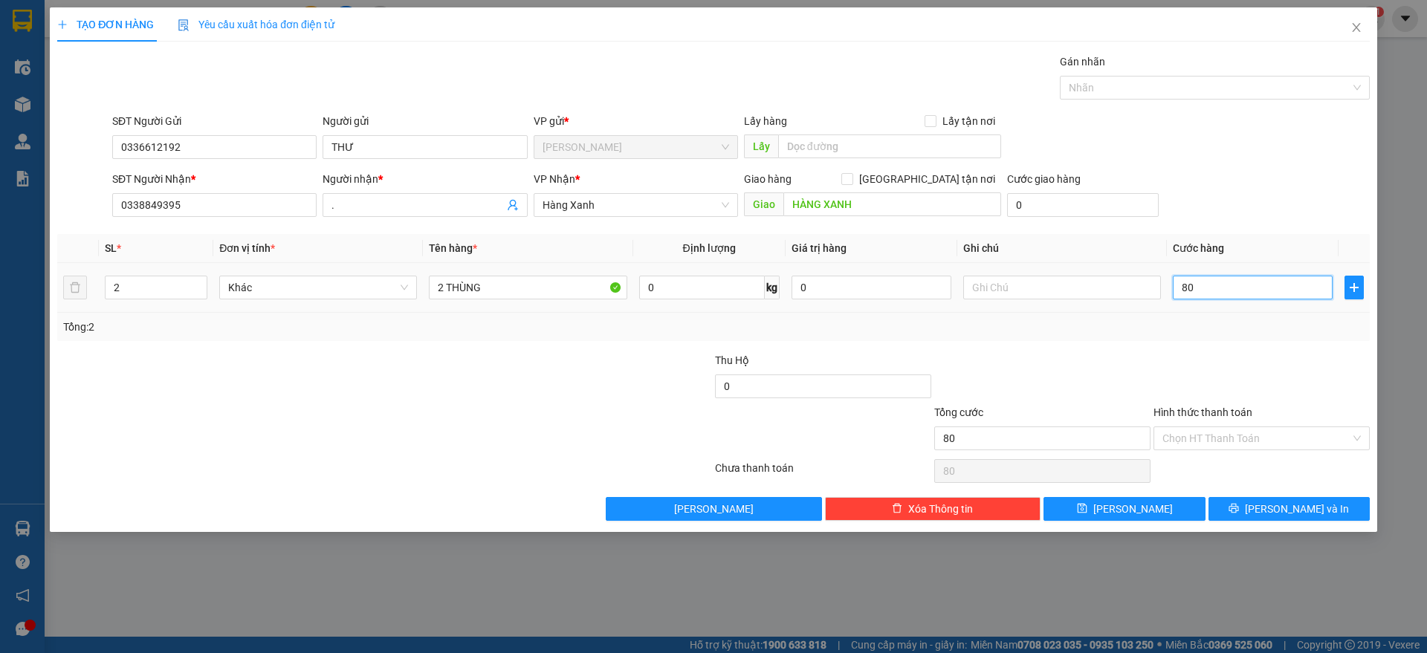
type input "800"
type input "8.000"
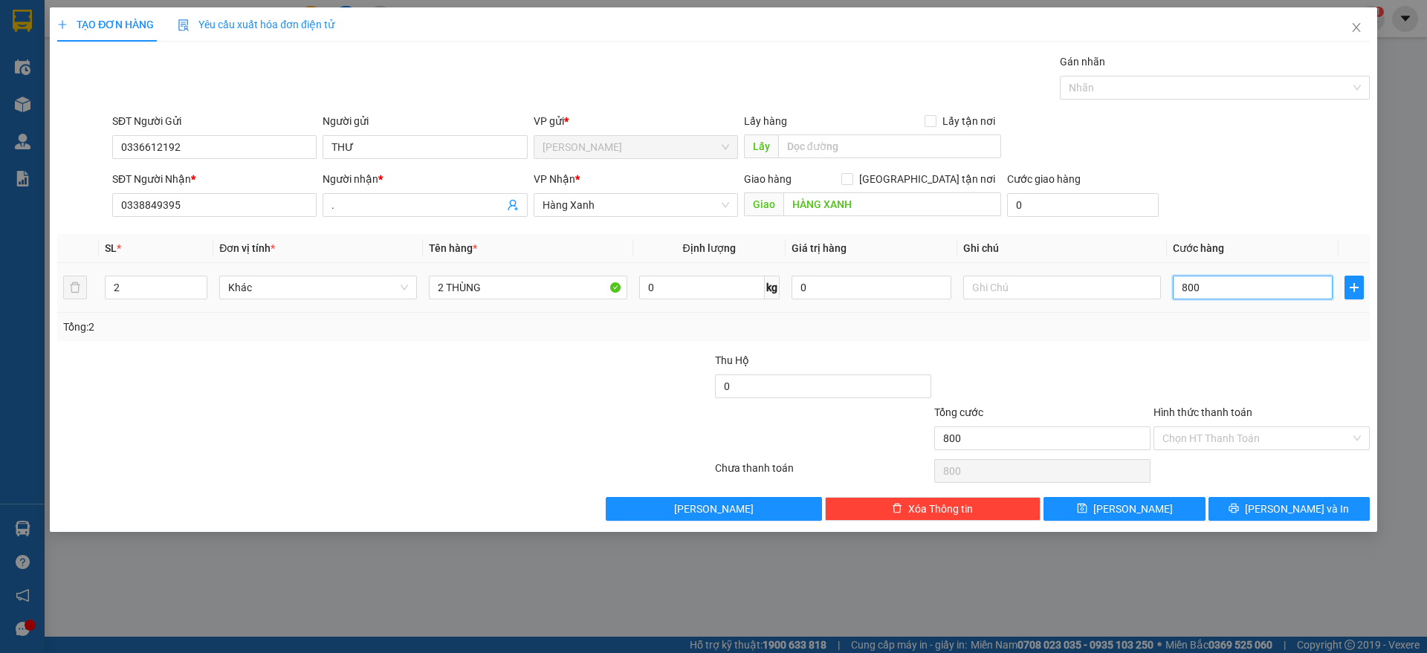
type input "8.000"
type input "80.000"
click at [1281, 518] on button "[PERSON_NAME] và In" at bounding box center [1289, 509] width 161 height 24
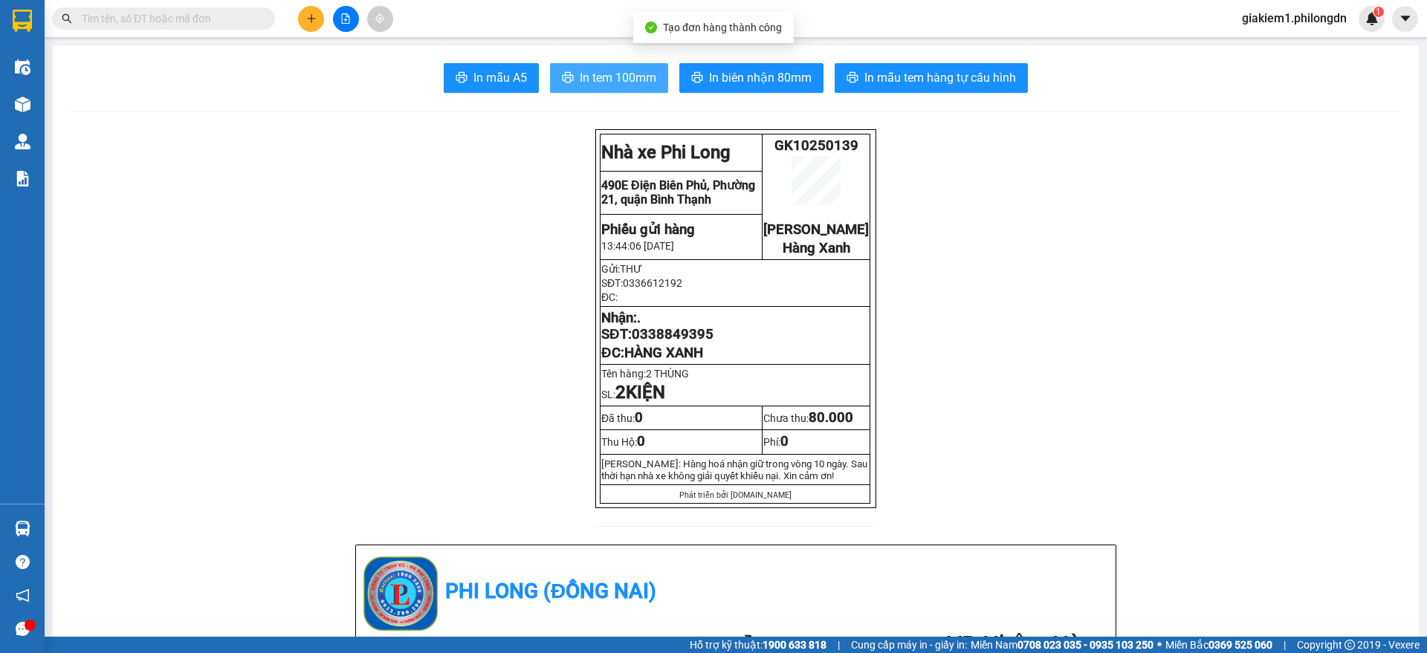
click at [630, 69] on span "In tem 100mm" at bounding box center [618, 77] width 77 height 19
click at [669, 343] on span "0338849395" at bounding box center [673, 334] width 82 height 16
copy span "0338849395"
